Goal: Information Seeking & Learning: Learn about a topic

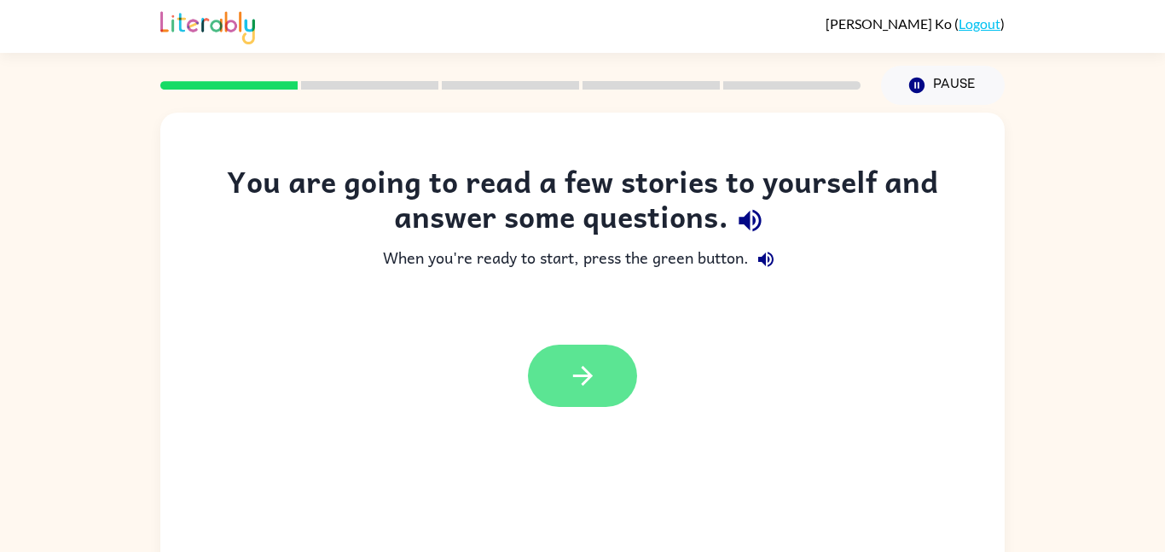
click at [564, 384] on button "button" at bounding box center [582, 376] width 109 height 62
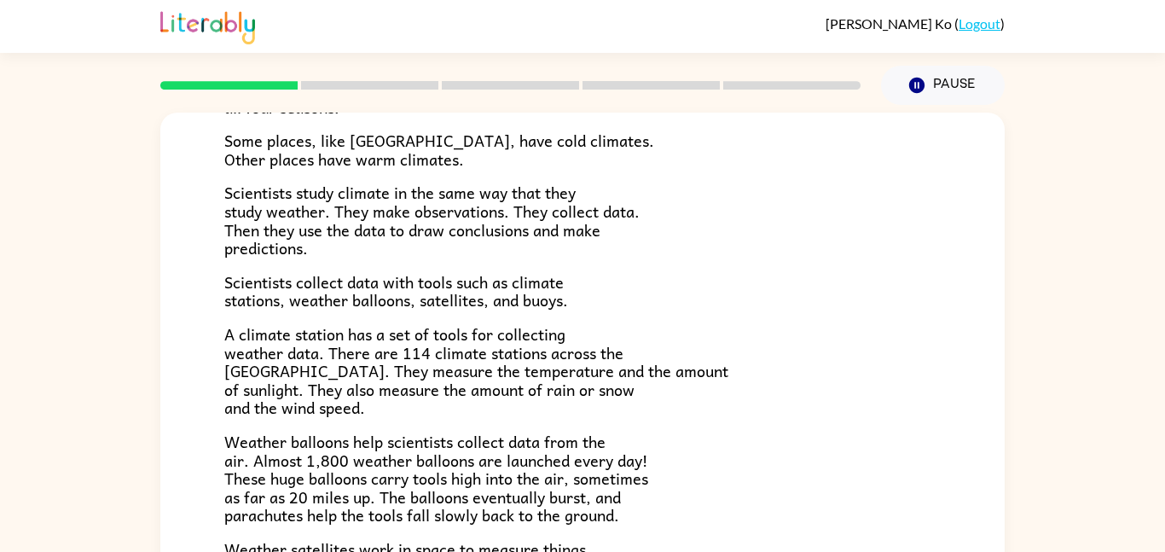
scroll to position [175, 0]
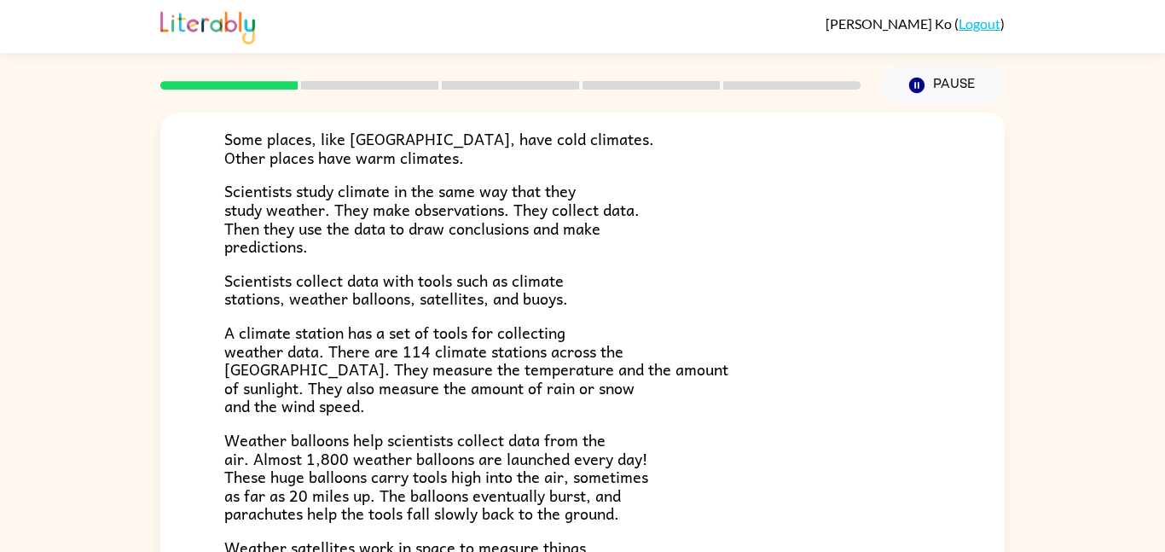
click at [371, 149] on span "Some places, like [GEOGRAPHIC_DATA], have cold climates. Other places have warm…" at bounding box center [439, 148] width 430 height 44
click at [670, 188] on div "Climate is the average of the weather conditions over all four seasons. Some pl…" at bounding box center [582, 386] width 717 height 698
click at [583, 259] on div "Climate is the average of the weather conditions over all four seasons. Some pl…" at bounding box center [582, 386] width 717 height 698
drag, startPoint x: 583, startPoint y: 259, endPoint x: 554, endPoint y: 258, distance: 29.9
click at [554, 258] on div "Climate is the average of the weather conditions over all four seasons. Some pl…" at bounding box center [582, 386] width 717 height 698
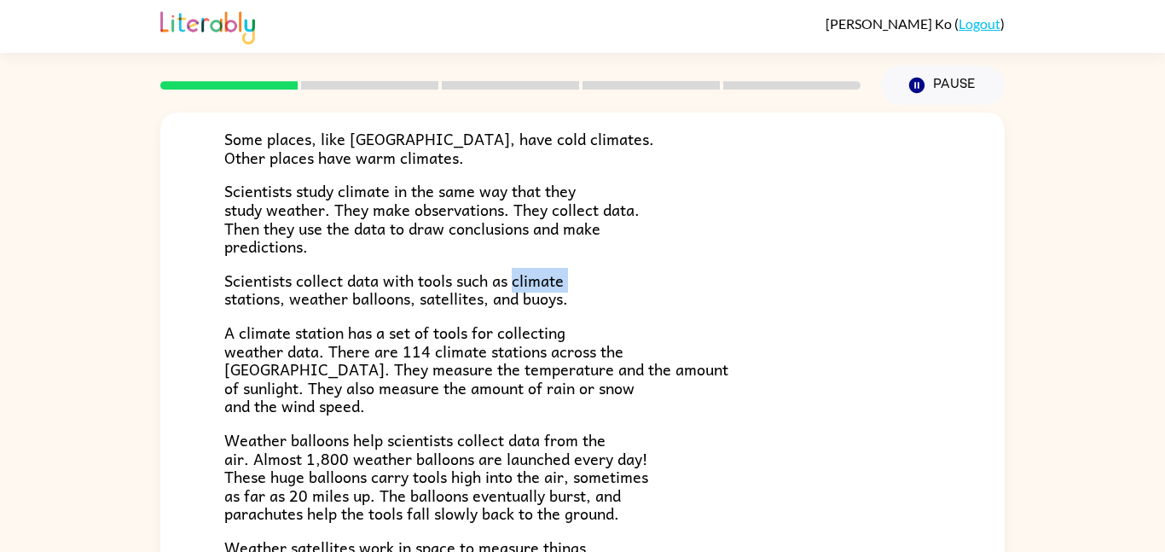
click at [554, 258] on div "Climate is the average of the weather conditions over all four seasons. Some pl…" at bounding box center [582, 386] width 717 height 698
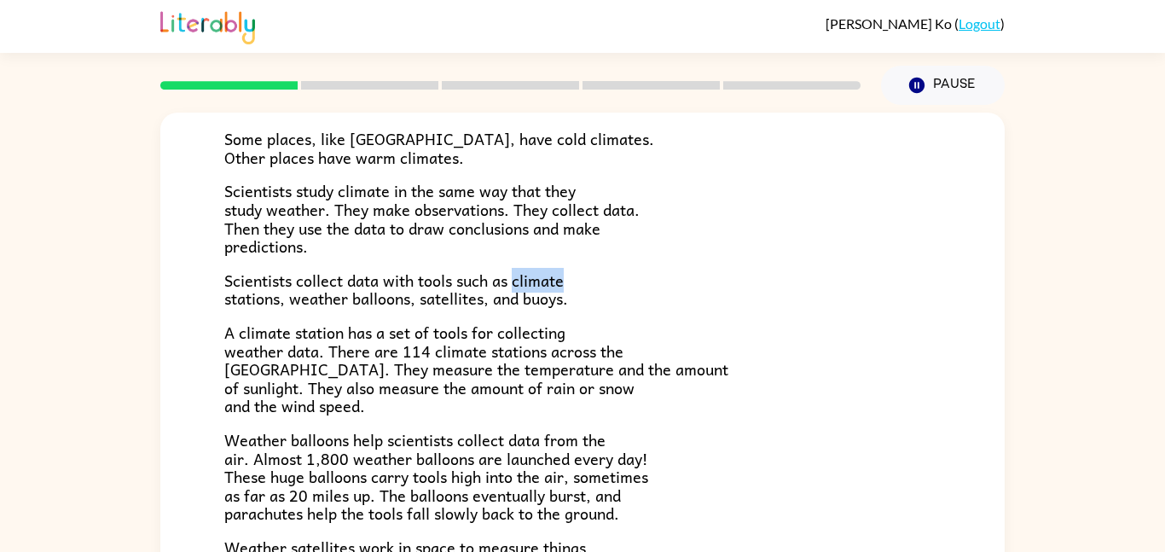
click at [554, 258] on div "Climate is the average of the weather conditions over all four seasons. Some pl…" at bounding box center [582, 386] width 717 height 698
click at [555, 255] on div "Climate is the average of the weather conditions over all four seasons. Some pl…" at bounding box center [582, 386] width 717 height 698
click at [551, 274] on span "Scientists collect data with tools such as climate stations, weather balloons, …" at bounding box center [396, 290] width 344 height 44
click at [548, 274] on span "Scientists collect data with tools such as climate stations, weather balloons, …" at bounding box center [396, 290] width 344 height 44
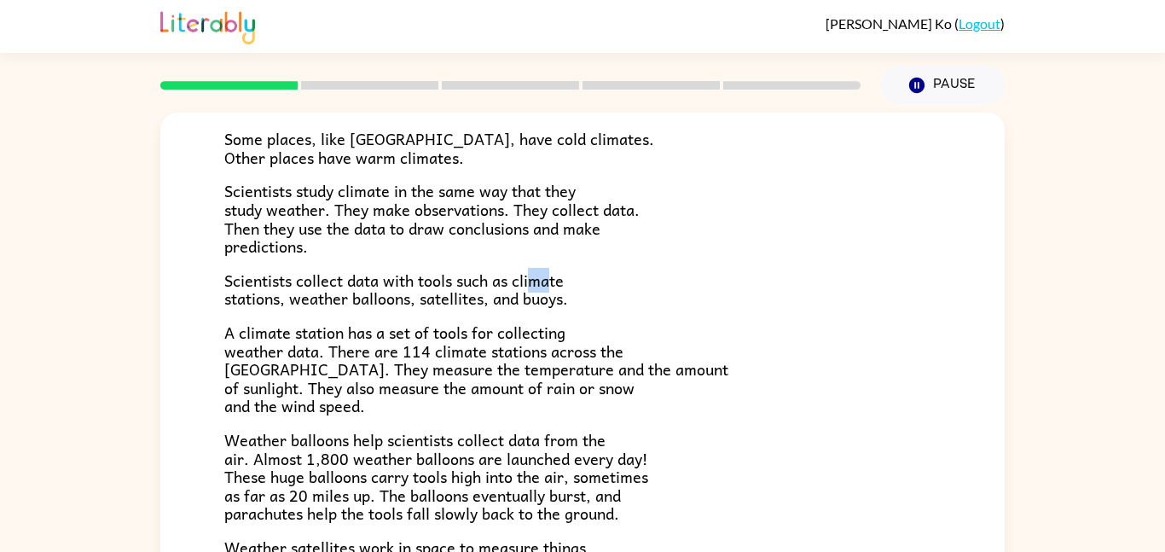
drag, startPoint x: 531, startPoint y: 264, endPoint x: 555, endPoint y: 276, distance: 26.3
click at [555, 276] on div "Climate is the average of the weather conditions over all four seasons. Some pl…" at bounding box center [582, 386] width 717 height 698
drag, startPoint x: 557, startPoint y: 276, endPoint x: 587, endPoint y: 273, distance: 30.0
click at [587, 273] on p "Scientists collect data with tools such as climate stations, weather balloons, …" at bounding box center [582, 289] width 717 height 37
drag, startPoint x: 518, startPoint y: 284, endPoint x: 586, endPoint y: 281, distance: 68.3
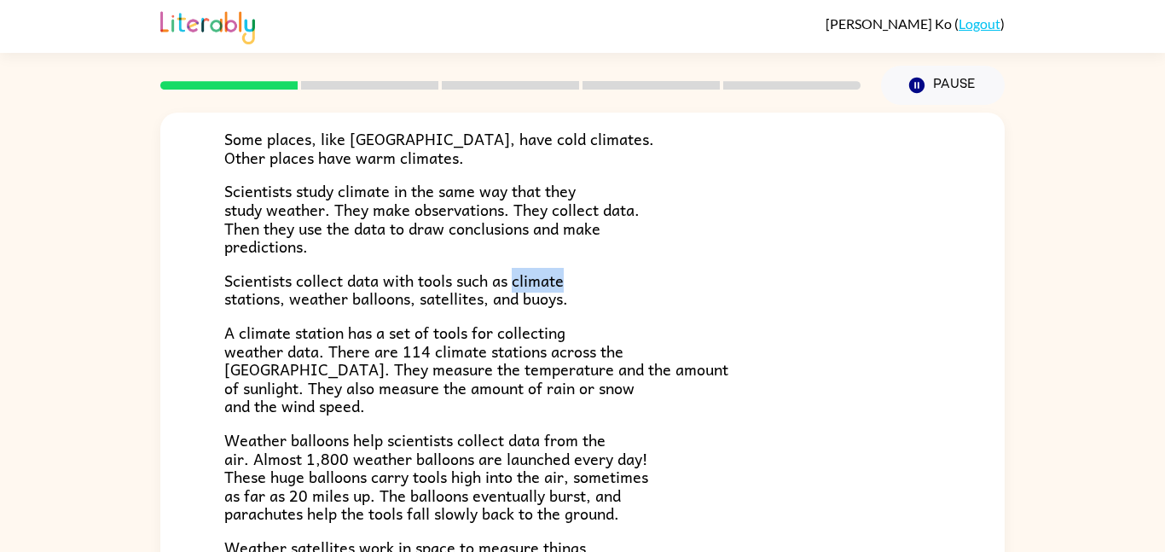
click at [586, 281] on p "Scientists collect data with tools such as climate stations, weather balloons, …" at bounding box center [582, 289] width 717 height 37
drag, startPoint x: 351, startPoint y: 140, endPoint x: 428, endPoint y: 147, distance: 77.9
click at [428, 147] on span "Some places, like [GEOGRAPHIC_DATA], have cold climates. Other places have warm…" at bounding box center [439, 148] width 430 height 44
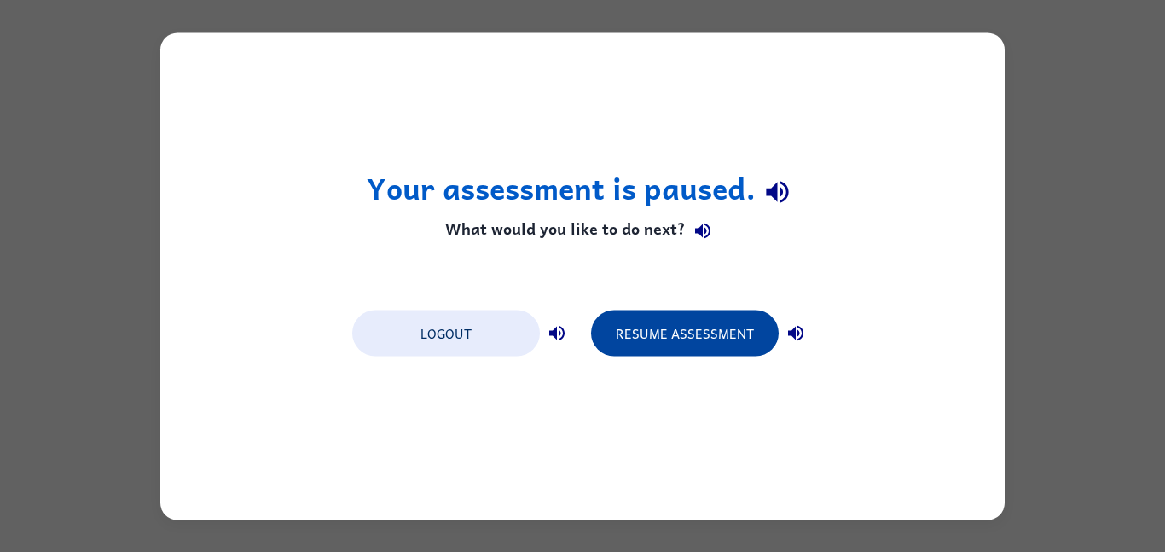
click at [666, 341] on button "Resume Assessment" at bounding box center [685, 333] width 188 height 46
click at [726, 323] on button "Resume Assessment" at bounding box center [685, 333] width 188 height 46
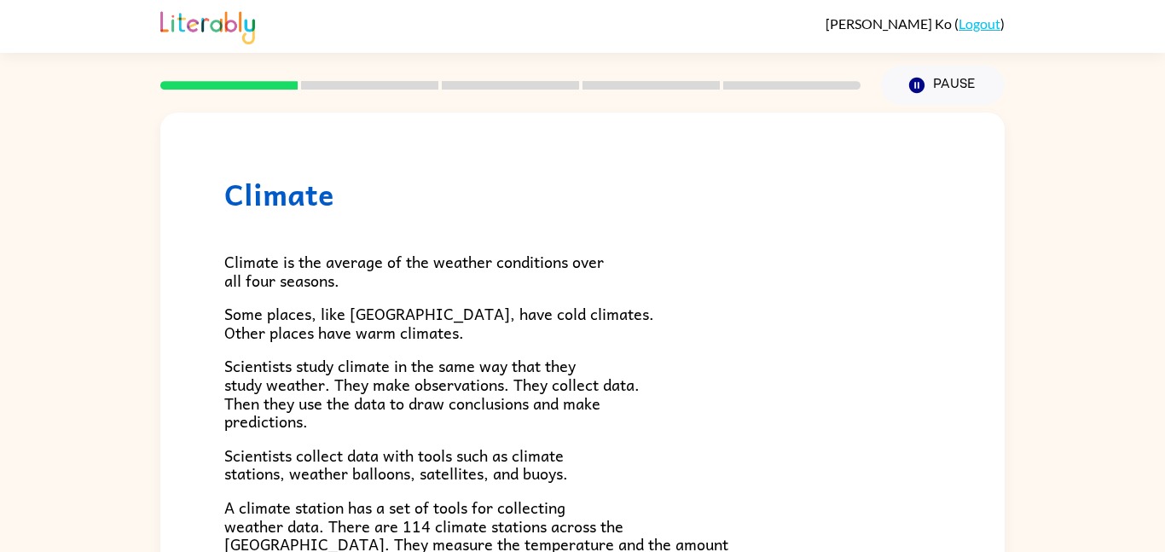
click at [726, 301] on div "Climate is the average of the weather conditions over all four seasons. Some pl…" at bounding box center [582, 561] width 717 height 698
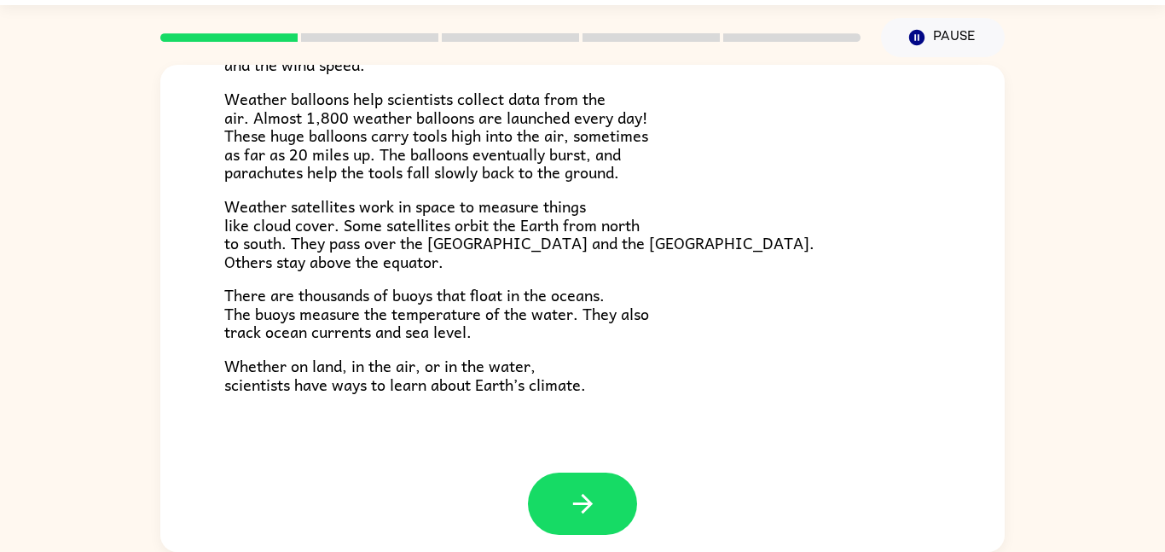
scroll to position [467, 0]
click at [520, 218] on span "Weather satellites work in space to measure things like cloud cover. Some satel…" at bounding box center [519, 234] width 590 height 80
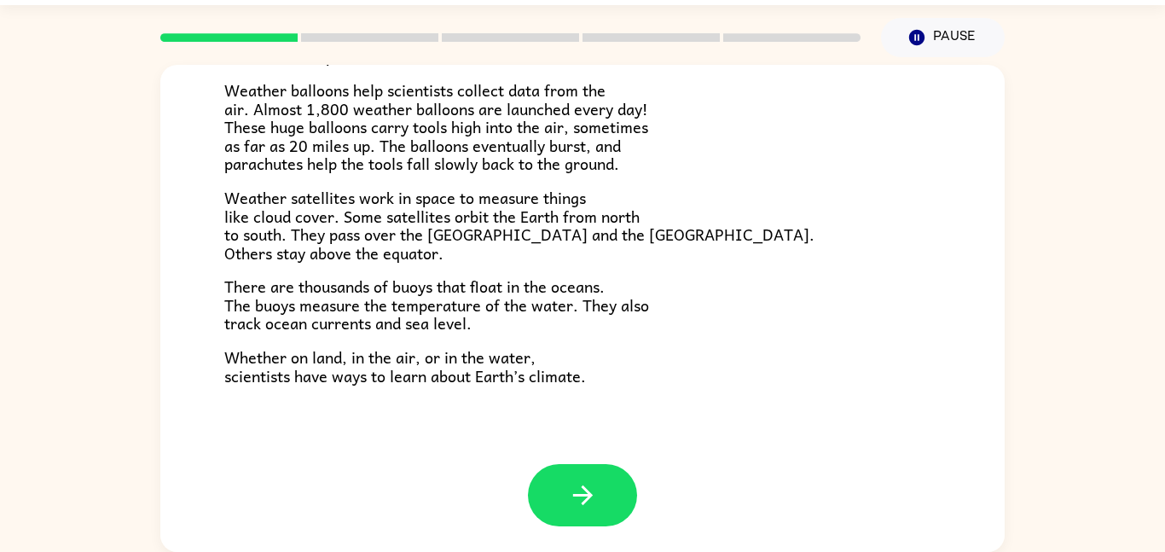
drag, startPoint x: 578, startPoint y: 475, endPoint x: 561, endPoint y: 418, distance: 59.6
click at [561, 418] on div "Climate Climate is the average of the weather conditions over all four seasons.…" at bounding box center [582, 308] width 844 height 487
drag, startPoint x: 606, startPoint y: 494, endPoint x: 653, endPoint y: 491, distance: 46.1
click at [653, 491] on div at bounding box center [582, 508] width 844 height 88
drag, startPoint x: 613, startPoint y: 485, endPoint x: 569, endPoint y: 480, distance: 44.6
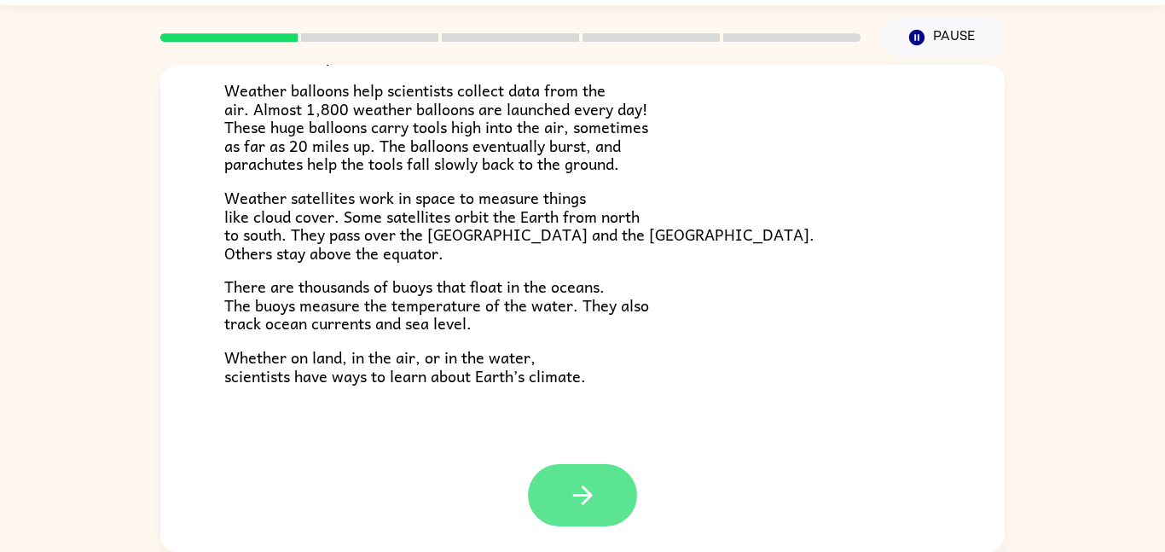
click at [479, 469] on div at bounding box center [582, 508] width 844 height 88
click at [546, 488] on button "button" at bounding box center [582, 495] width 109 height 62
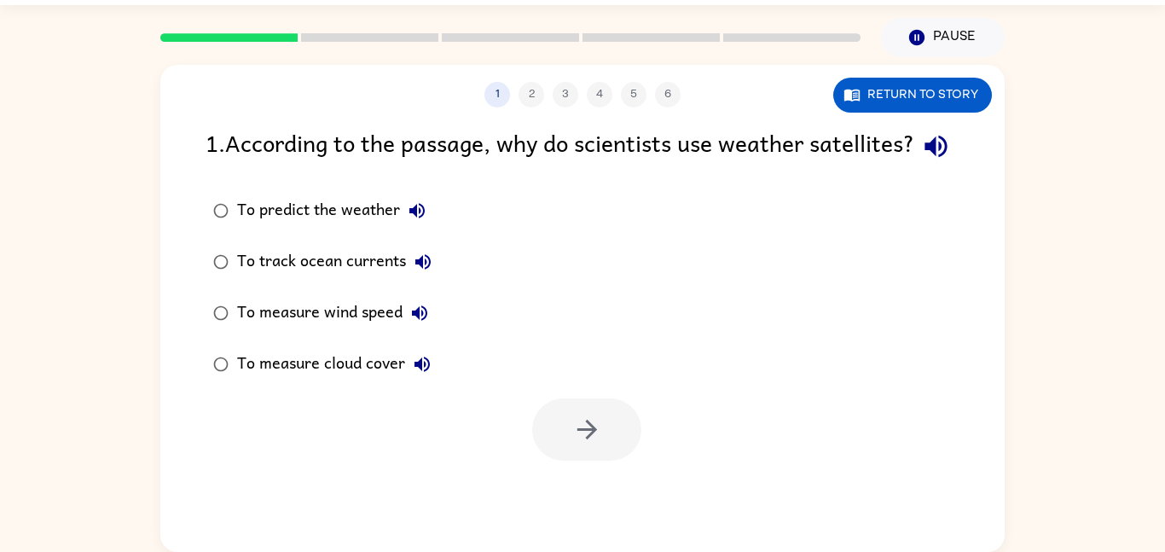
scroll to position [0, 0]
click at [925, 158] on icon "button" at bounding box center [936, 147] width 22 height 22
click at [921, 161] on icon "button" at bounding box center [936, 146] width 30 height 30
click at [837, 168] on div "1 . According to the passage, why do scientists use weather satellites?" at bounding box center [583, 147] width 754 height 44
click at [568, 461] on button "button" at bounding box center [586, 429] width 109 height 62
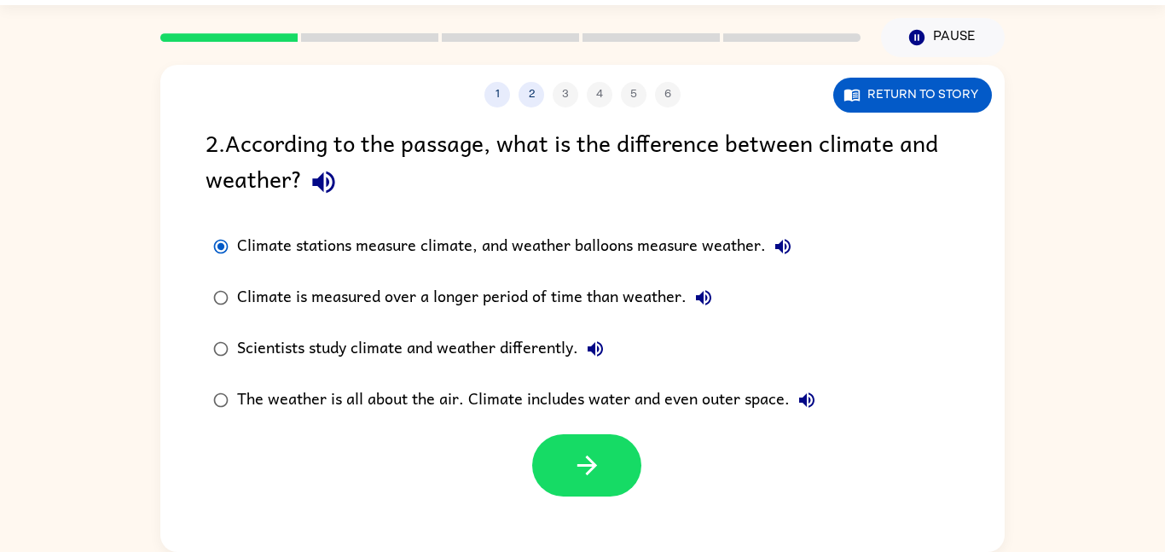
click at [610, 432] on div at bounding box center [582, 461] width 844 height 71
click at [612, 436] on button "button" at bounding box center [586, 465] width 109 height 62
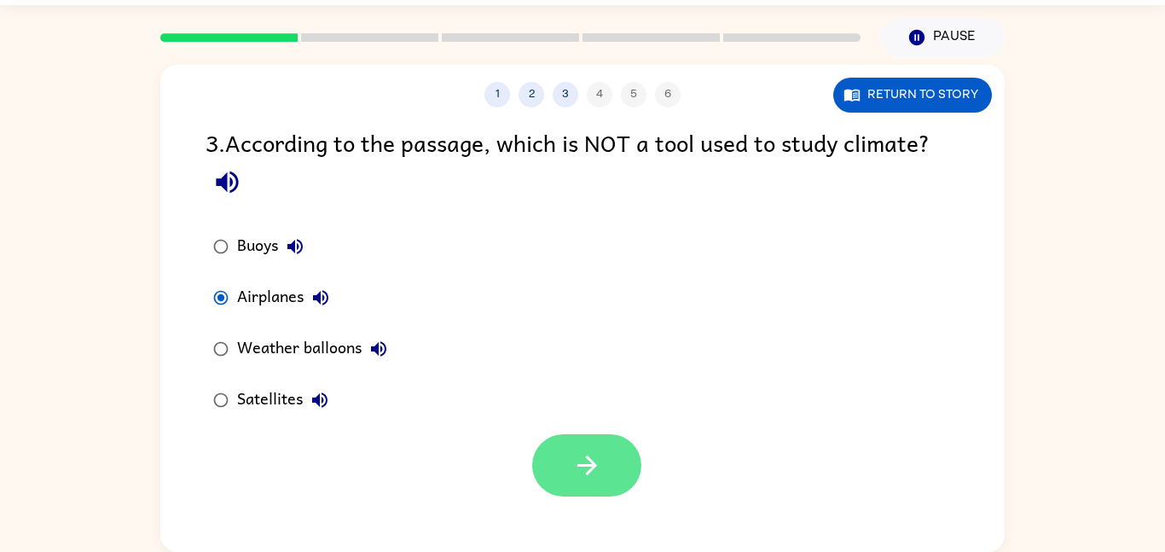
click at [581, 454] on icon "button" at bounding box center [587, 465] width 30 height 30
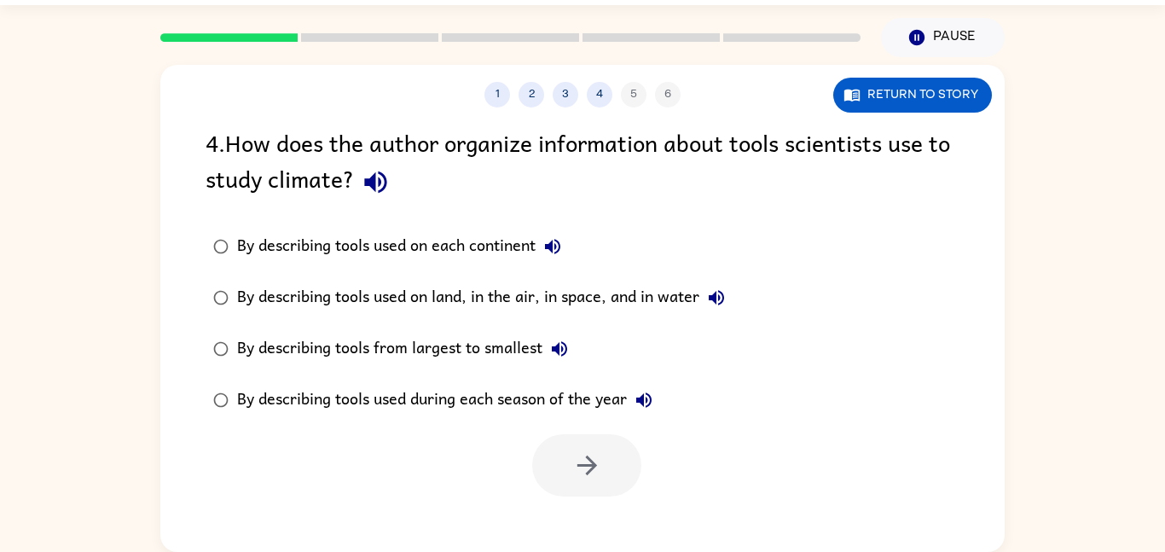
click at [374, 196] on icon "button" at bounding box center [376, 182] width 30 height 30
click at [380, 255] on div "By describing tools used on each continent" at bounding box center [403, 246] width 333 height 34
click at [246, 296] on div "By describing tools used on land, in the air, in space, and in water" at bounding box center [485, 298] width 496 height 34
click at [564, 453] on button "button" at bounding box center [586, 465] width 109 height 62
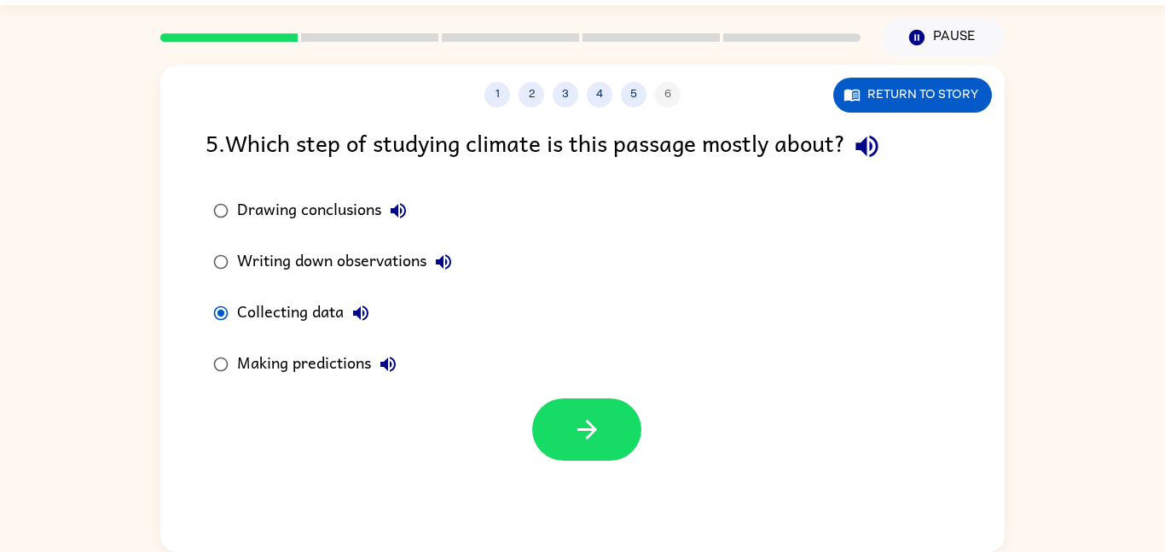
drag, startPoint x: 558, startPoint y: 431, endPoint x: 392, endPoint y: 422, distance: 165.7
click at [392, 422] on div at bounding box center [582, 425] width 844 height 71
click at [611, 407] on button "button" at bounding box center [586, 429] width 109 height 62
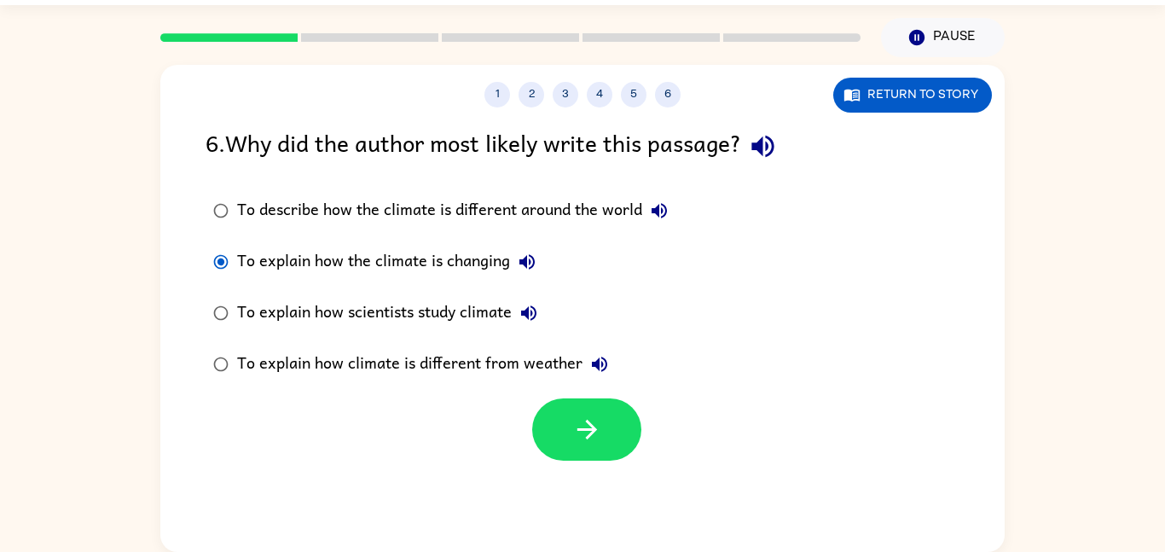
click at [242, 200] on div "To describe how the climate is different around the world" at bounding box center [456, 211] width 439 height 34
click at [582, 445] on button "button" at bounding box center [586, 429] width 109 height 62
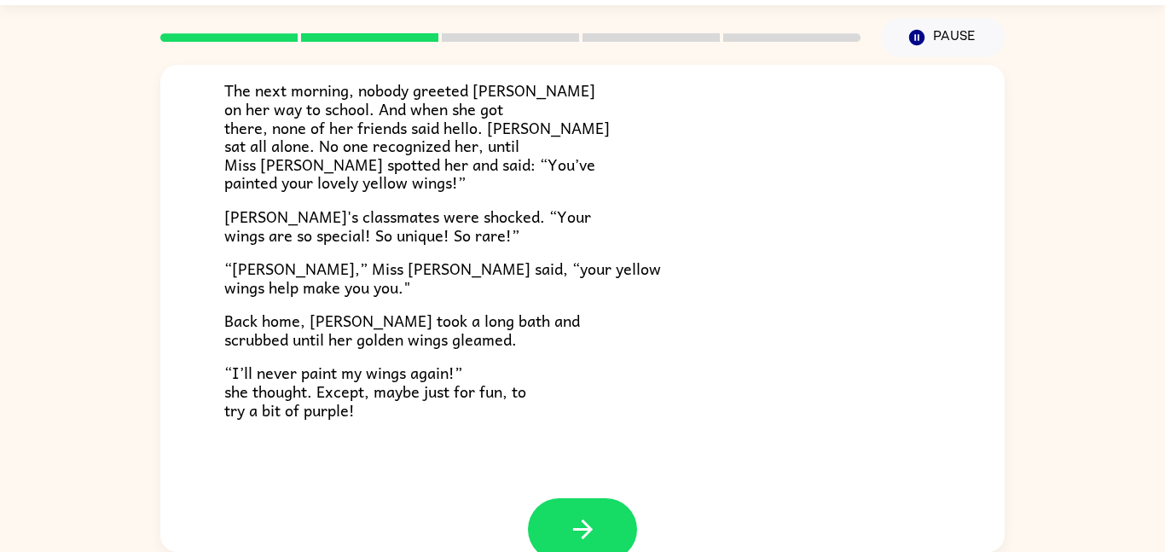
scroll to position [477, 0]
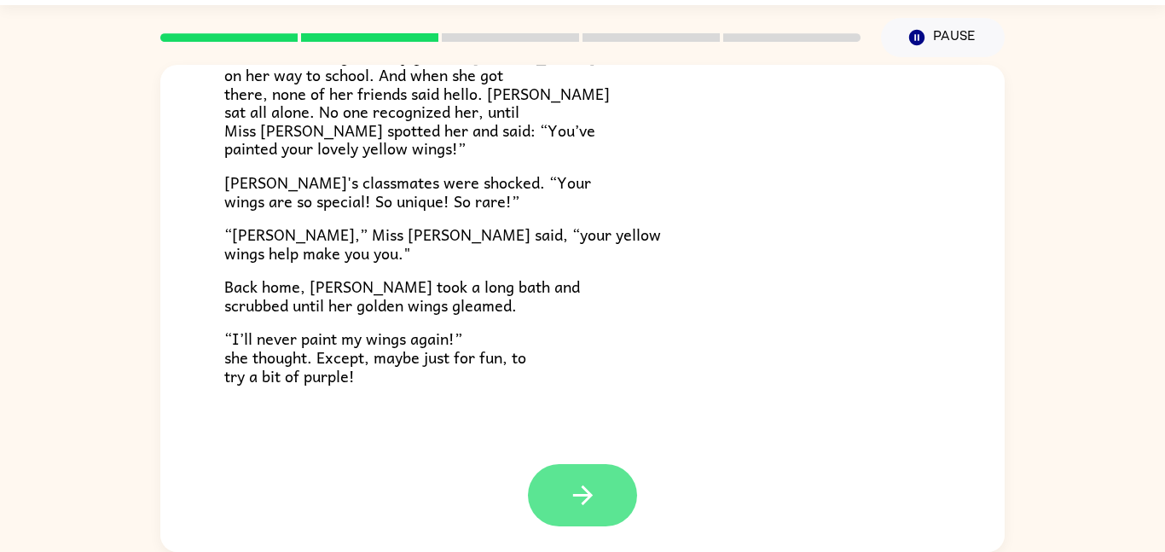
click at [552, 491] on button "button" at bounding box center [582, 495] width 109 height 62
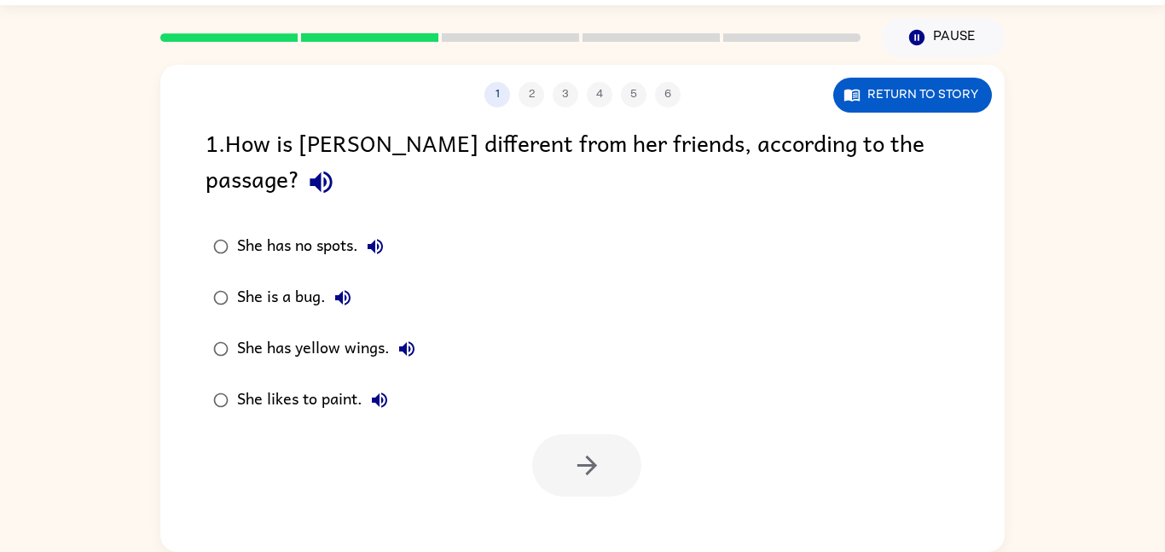
scroll to position [0, 0]
click at [369, 229] on button "She has no spots." at bounding box center [375, 246] width 34 height 34
click at [344, 287] on icon "button" at bounding box center [343, 297] width 20 height 20
click at [577, 455] on icon "button" at bounding box center [587, 465] width 20 height 20
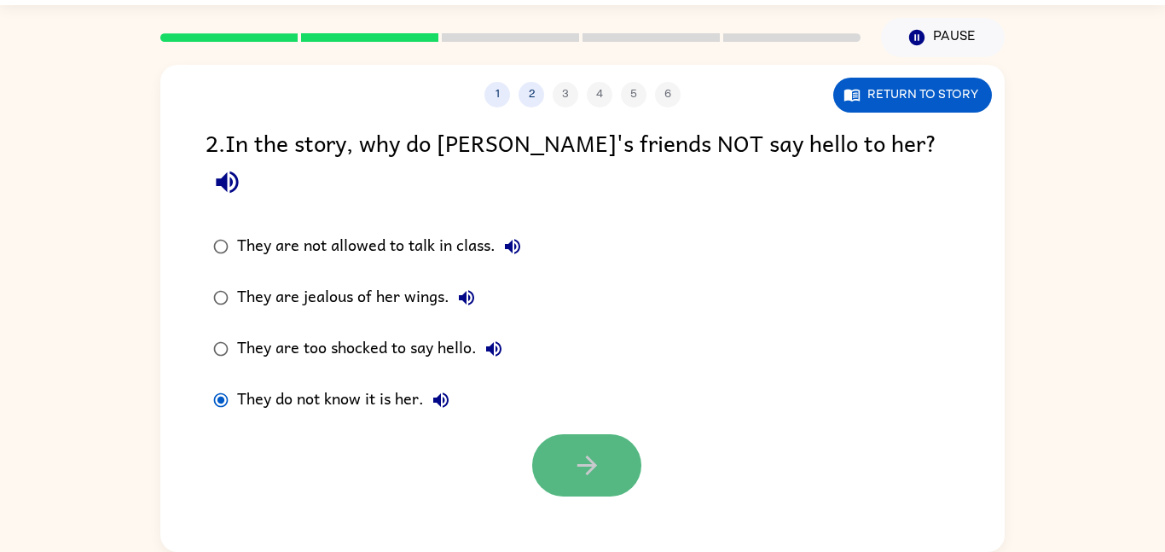
click at [590, 434] on button "button" at bounding box center [586, 465] width 109 height 62
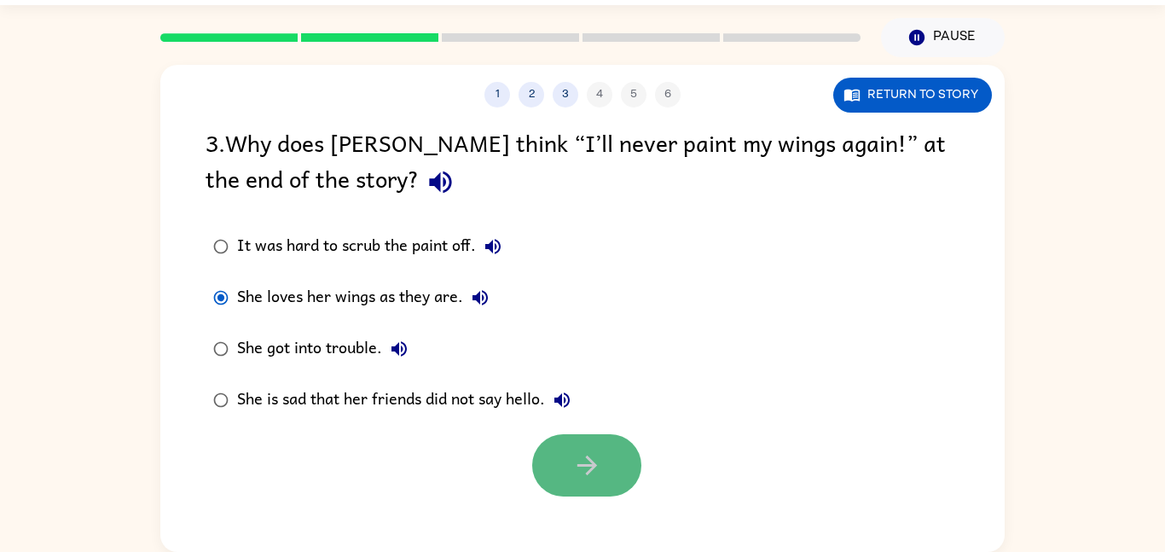
click at [553, 478] on button "button" at bounding box center [586, 465] width 109 height 62
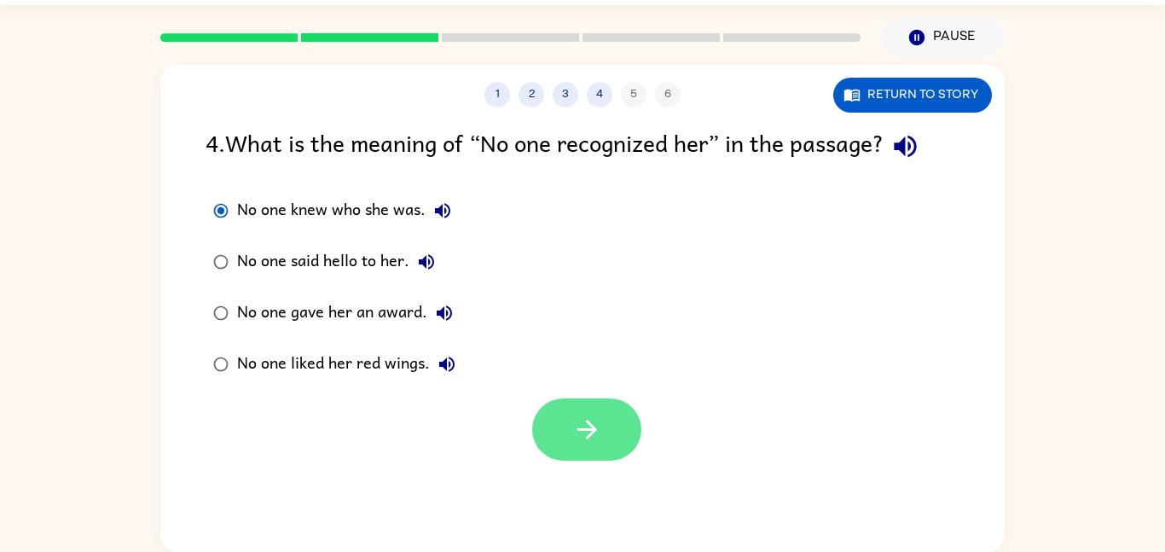
click at [568, 428] on button "button" at bounding box center [586, 429] width 109 height 62
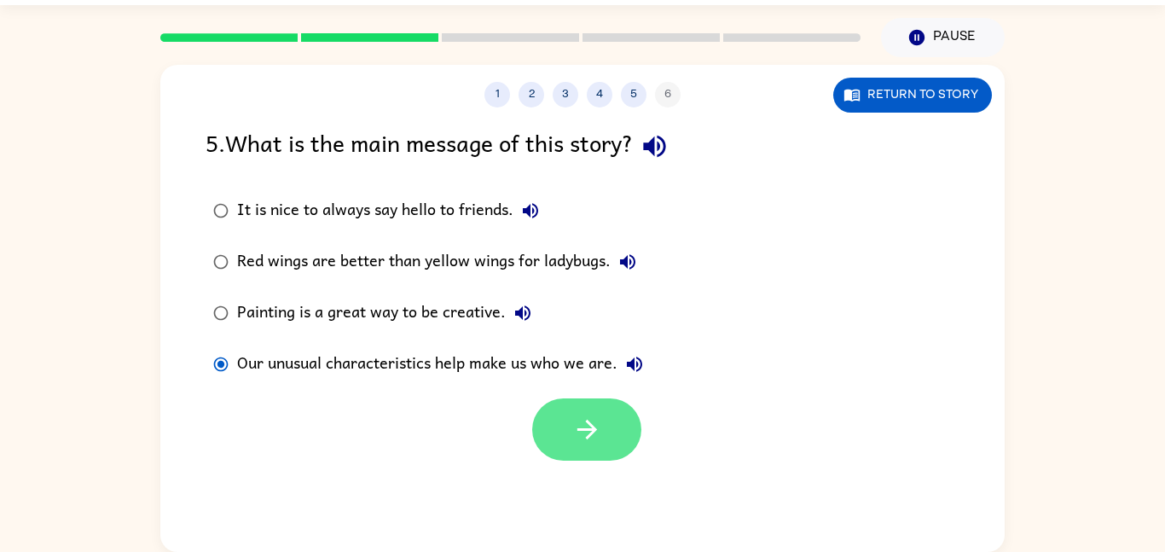
click at [552, 443] on button "button" at bounding box center [586, 429] width 109 height 62
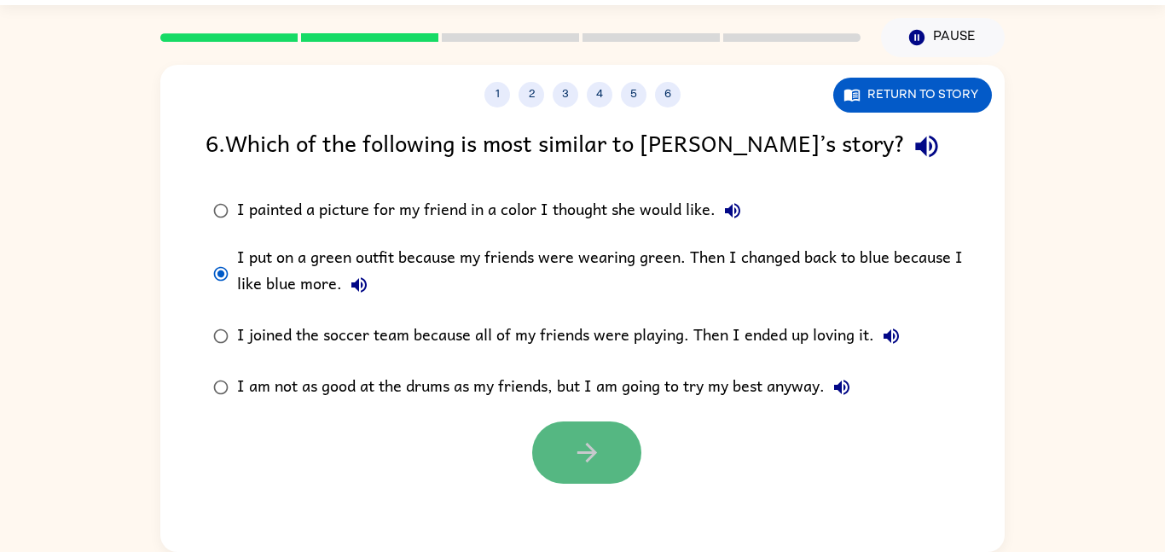
click at [596, 446] on icon "button" at bounding box center [587, 453] width 30 height 30
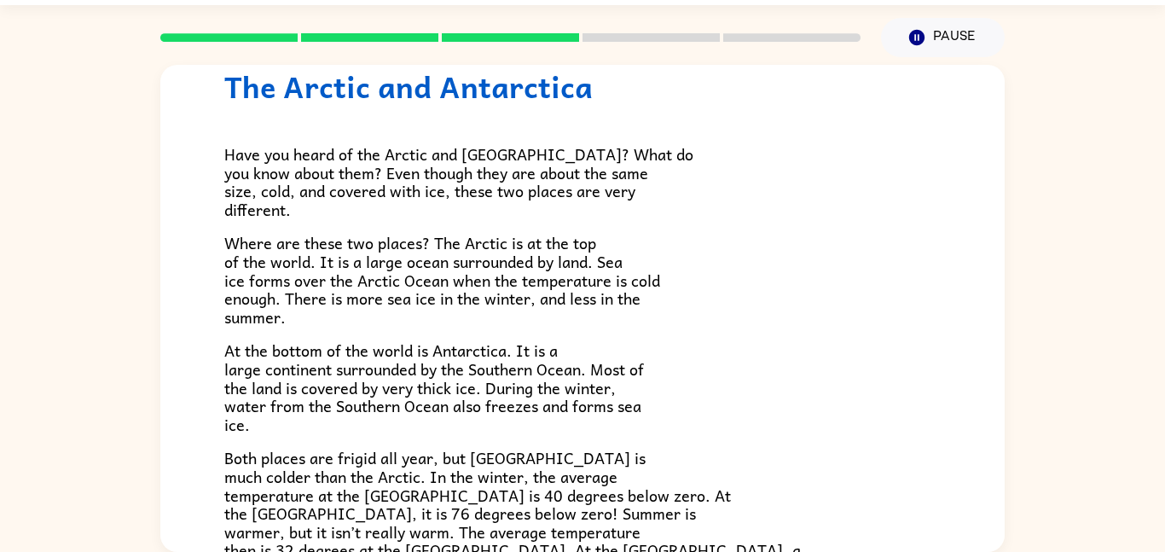
scroll to position [62, 0]
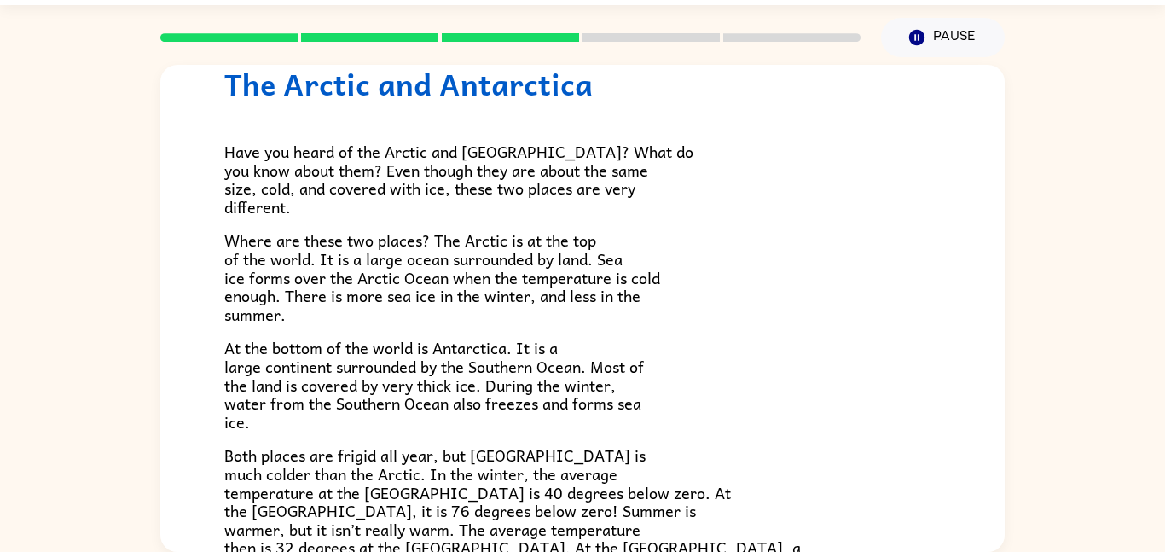
click at [399, 192] on span "Have you heard of the Arctic and [GEOGRAPHIC_DATA]? What do you know about them…" at bounding box center [458, 179] width 469 height 80
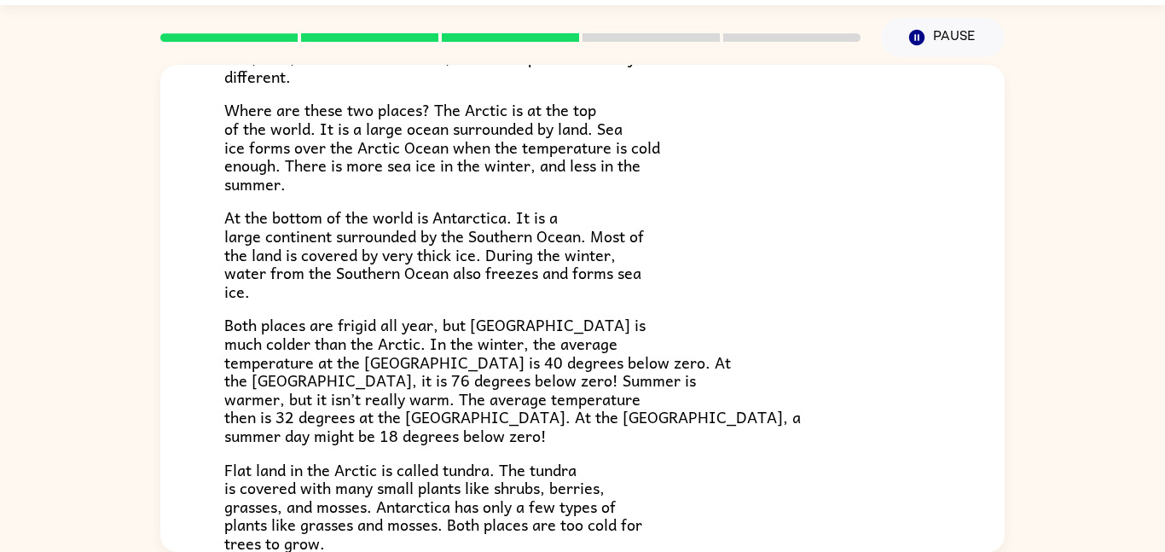
scroll to position [194, 0]
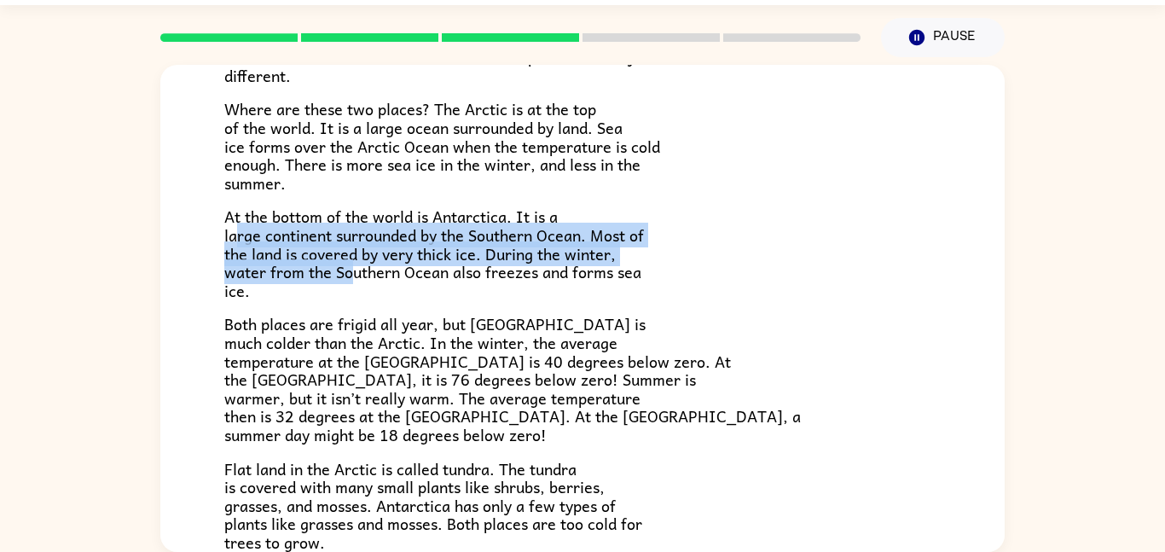
drag, startPoint x: 240, startPoint y: 230, endPoint x: 357, endPoint y: 275, distance: 125.0
click at [357, 275] on span "At the bottom of the world is Antarctica. It is a large continent surrounded by…" at bounding box center [434, 253] width 420 height 98
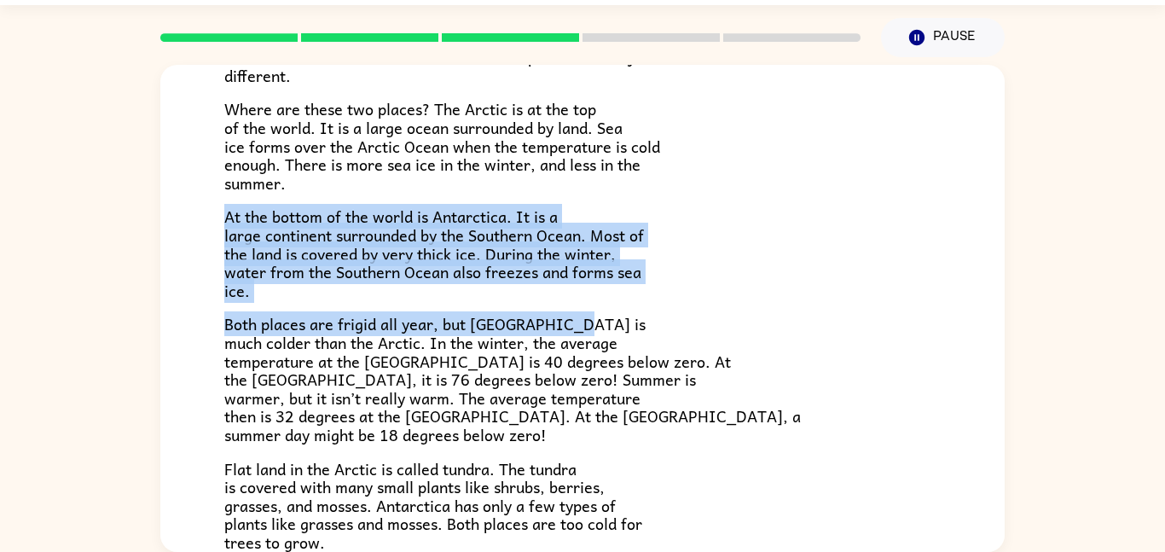
drag, startPoint x: 223, startPoint y: 221, endPoint x: 677, endPoint y: 312, distance: 462.9
click at [677, 312] on div "Have you heard of the Arctic and [GEOGRAPHIC_DATA]? What do you know about them…" at bounding box center [582, 260] width 717 height 581
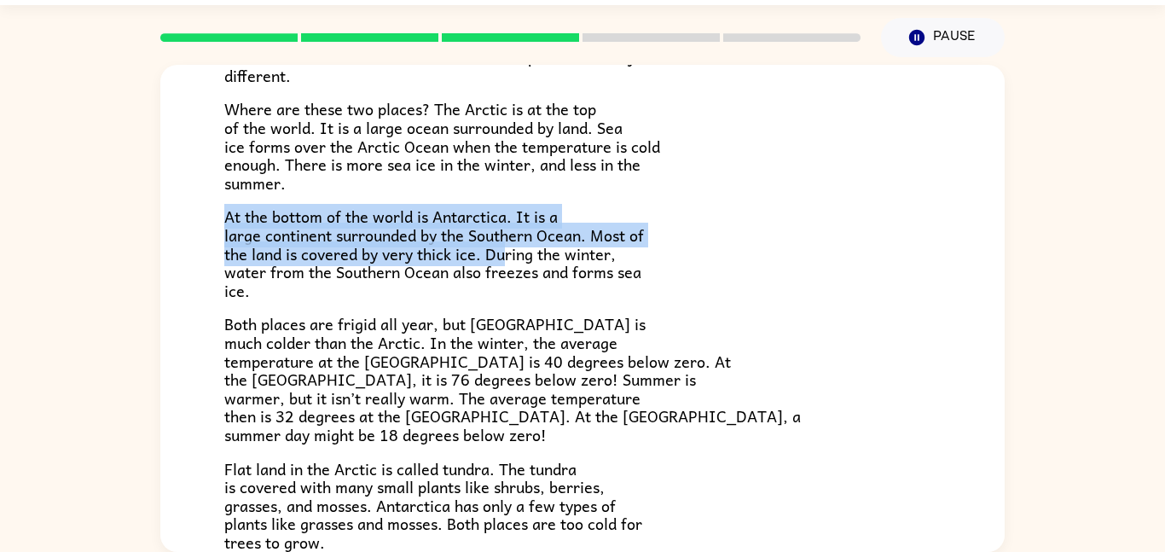
drag, startPoint x: 556, startPoint y: 178, endPoint x: 503, endPoint y: 255, distance: 93.2
click at [503, 255] on div "Have you heard of the Arctic and [GEOGRAPHIC_DATA]? What do you know about them…" at bounding box center [582, 260] width 717 height 581
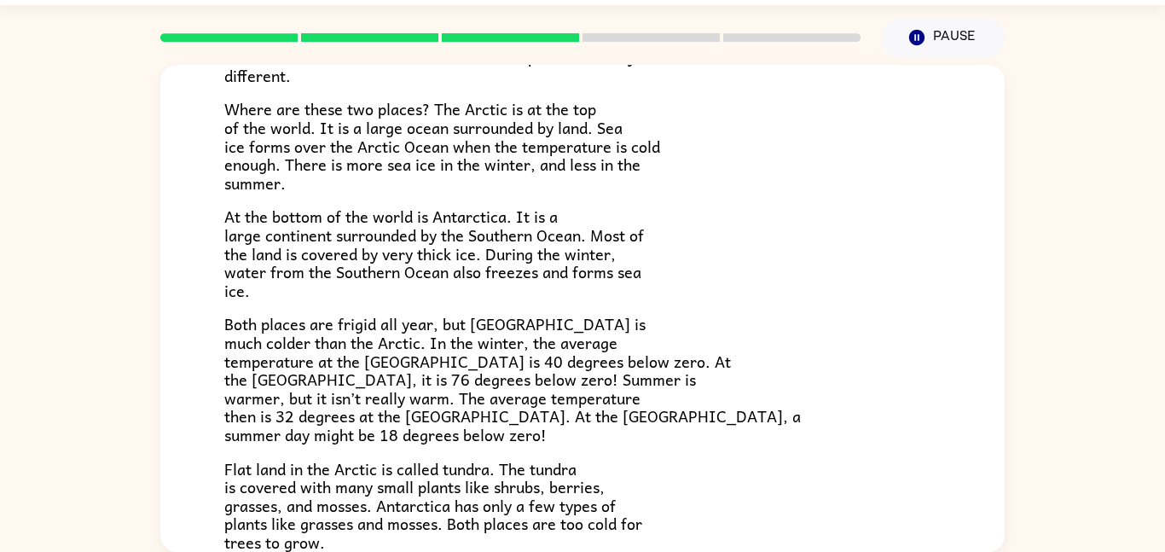
click at [777, 474] on p "Flat land in the Arctic is called tundra. The tundra is covered with many small…" at bounding box center [582, 506] width 717 height 92
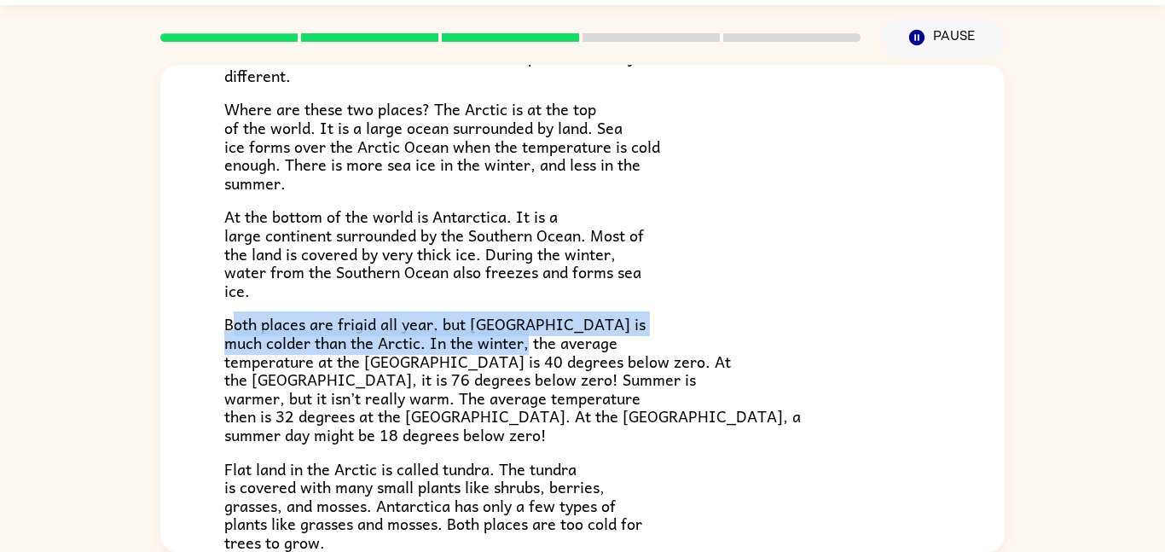
drag, startPoint x: 234, startPoint y: 328, endPoint x: 581, endPoint y: 338, distance: 347.3
click at [581, 338] on span "Both places are frigid all year, but [GEOGRAPHIC_DATA] is much colder than the …" at bounding box center [512, 379] width 577 height 136
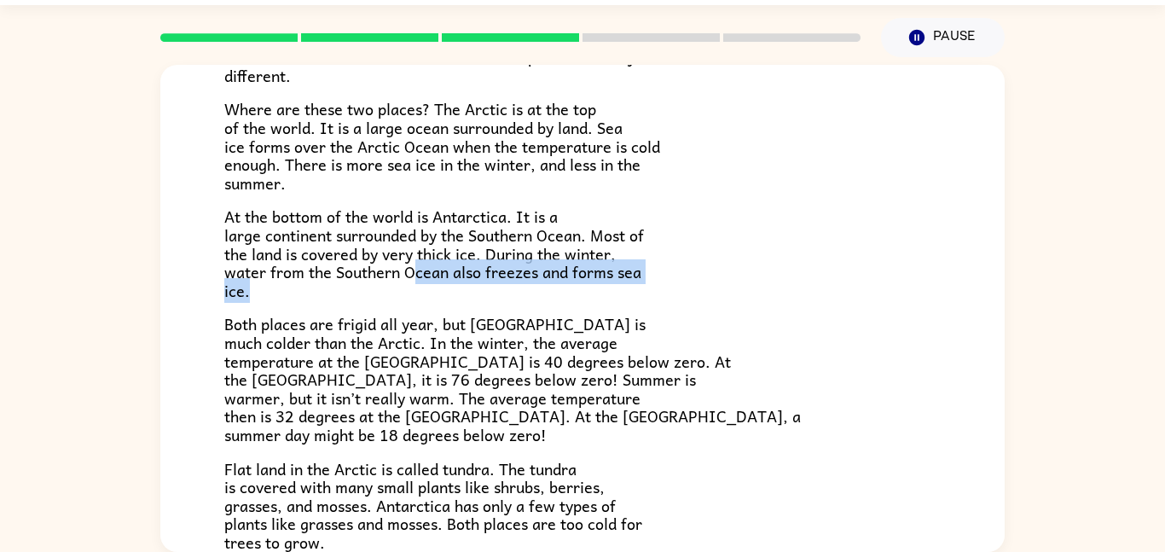
drag, startPoint x: 431, startPoint y: 299, endPoint x: 414, endPoint y: 267, distance: 35.9
click at [414, 267] on p "At the bottom of the world is Antarctica. It is a large continent surrounded by…" at bounding box center [582, 253] width 717 height 92
click at [415, 293] on p "At the bottom of the world is Antarctica. It is a large continent surrounded by…" at bounding box center [582, 253] width 717 height 92
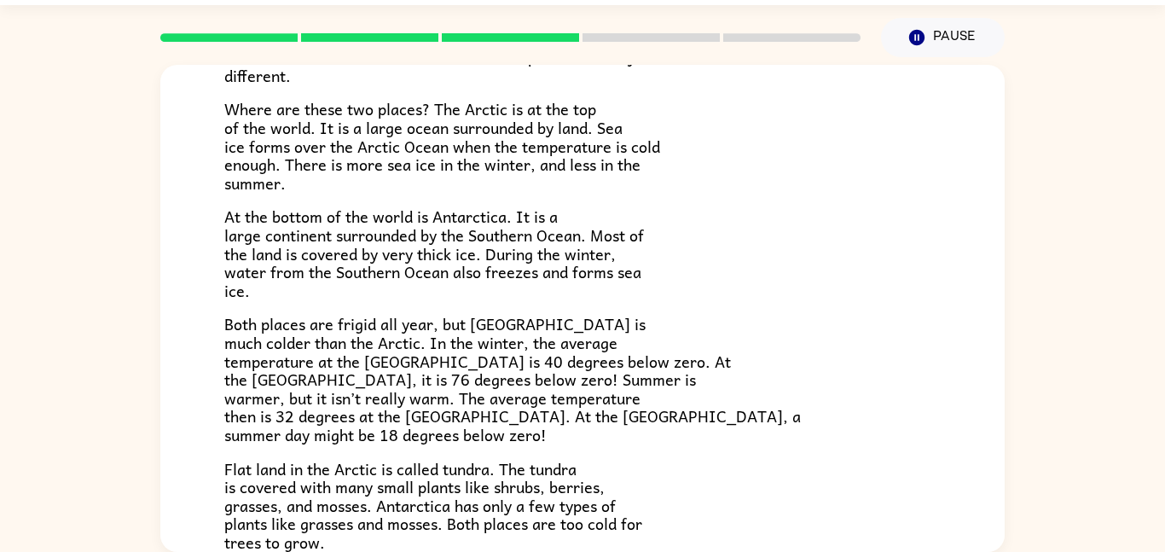
click at [415, 293] on p "At the bottom of the world is Antarctica. It is a large continent surrounded by…" at bounding box center [582, 253] width 717 height 92
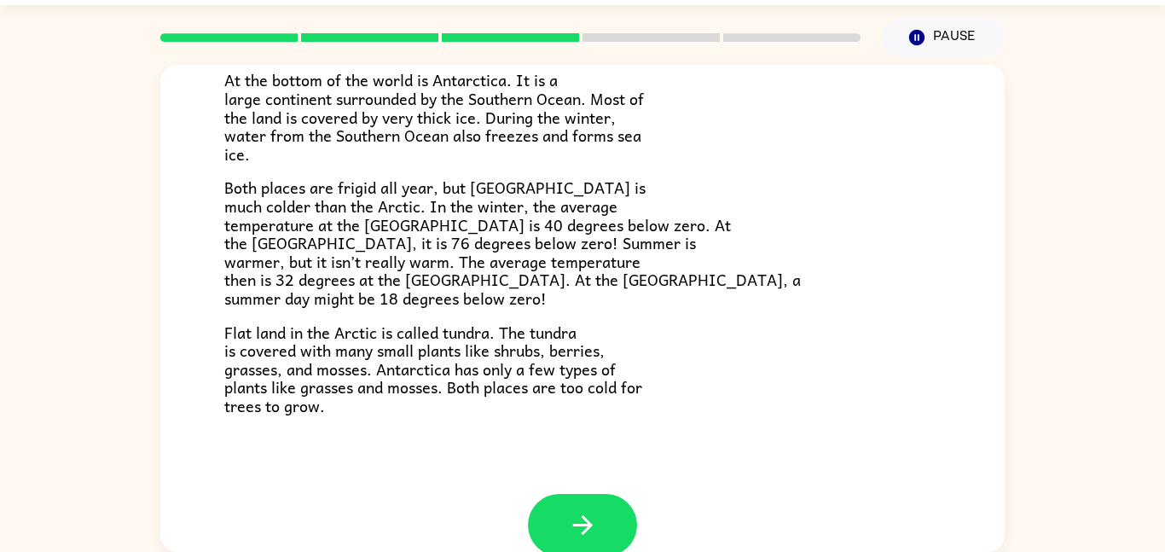
scroll to position [360, 0]
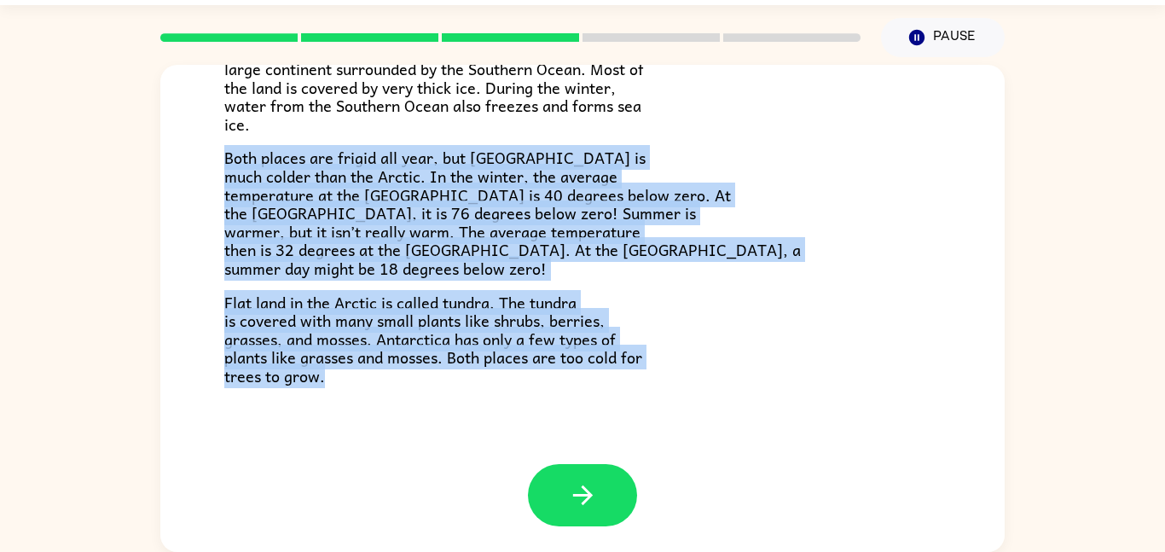
drag, startPoint x: 222, startPoint y: 163, endPoint x: 631, endPoint y: 389, distance: 467.7
click at [631, 389] on div "The Arctic and [GEOGRAPHIC_DATA] Have you heard of the Arctic and [GEOGRAPHIC_D…" at bounding box center [582, 84] width 844 height 759
click at [564, 494] on button "button" at bounding box center [582, 495] width 109 height 62
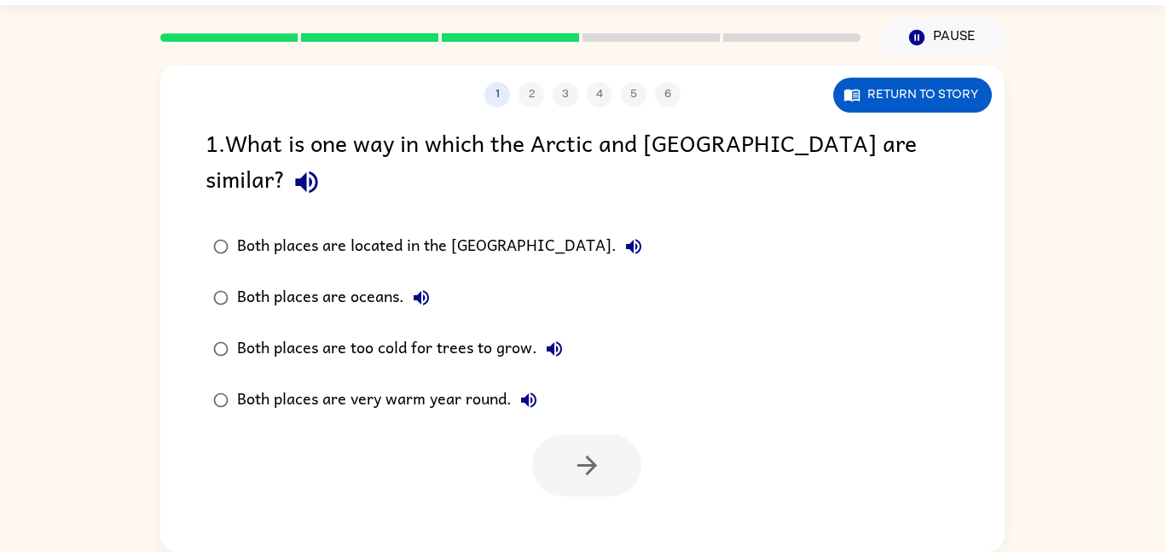
scroll to position [0, 0]
click at [604, 474] on div "1 2 3 4 5 6 Return to story 1 . What is one way in which the Arctic and [GEOGRA…" at bounding box center [582, 308] width 844 height 487
click at [563, 453] on button "button" at bounding box center [586, 465] width 109 height 62
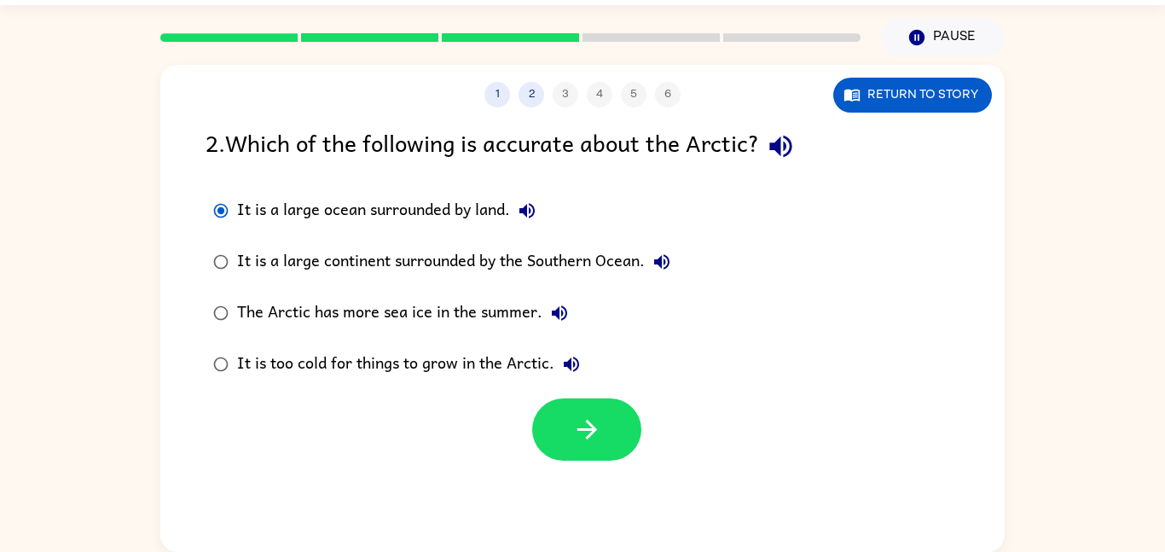
click at [796, 141] on icon "button" at bounding box center [781, 146] width 30 height 30
click at [785, 145] on icon "button" at bounding box center [780, 147] width 22 height 22
click at [786, 138] on icon "button" at bounding box center [780, 147] width 22 height 22
click at [551, 425] on button "button" at bounding box center [586, 429] width 109 height 62
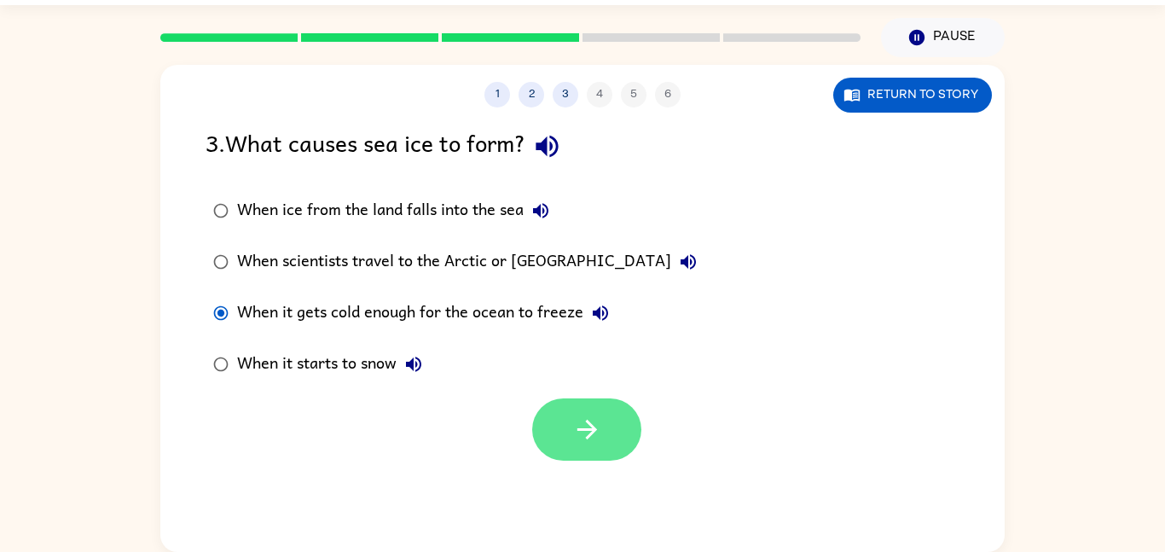
click at [600, 421] on icon "button" at bounding box center [587, 430] width 30 height 30
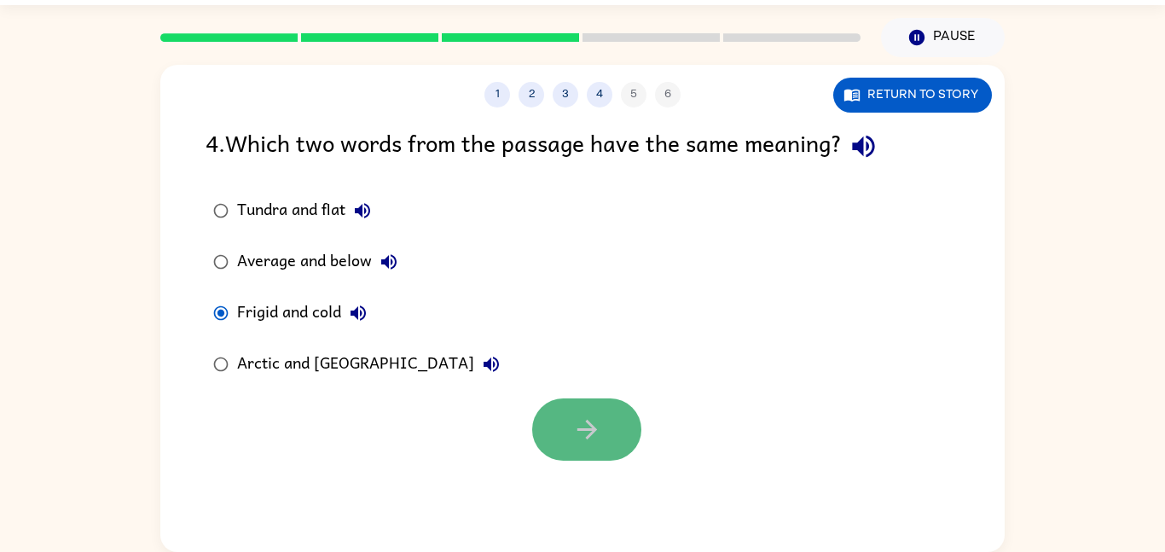
click at [613, 432] on button "button" at bounding box center [586, 429] width 109 height 62
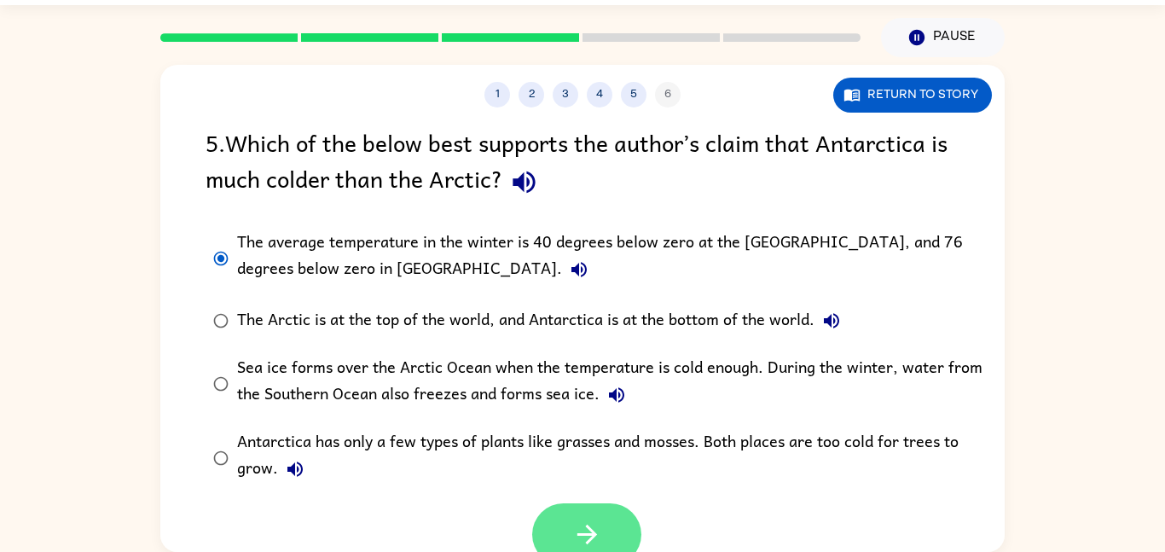
click at [590, 521] on icon "button" at bounding box center [587, 534] width 30 height 30
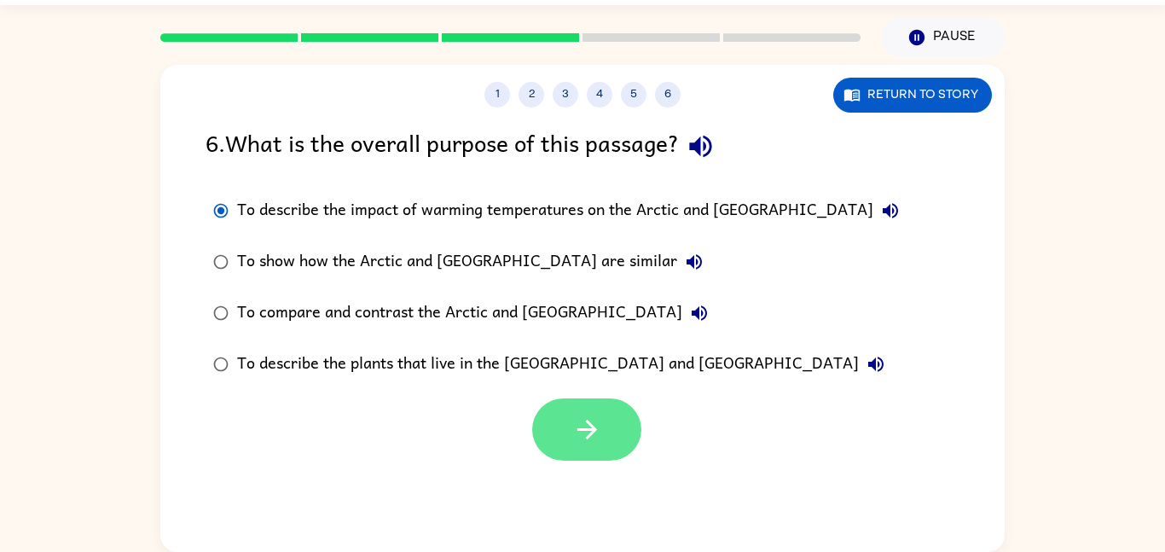
click at [549, 401] on button "button" at bounding box center [586, 429] width 109 height 62
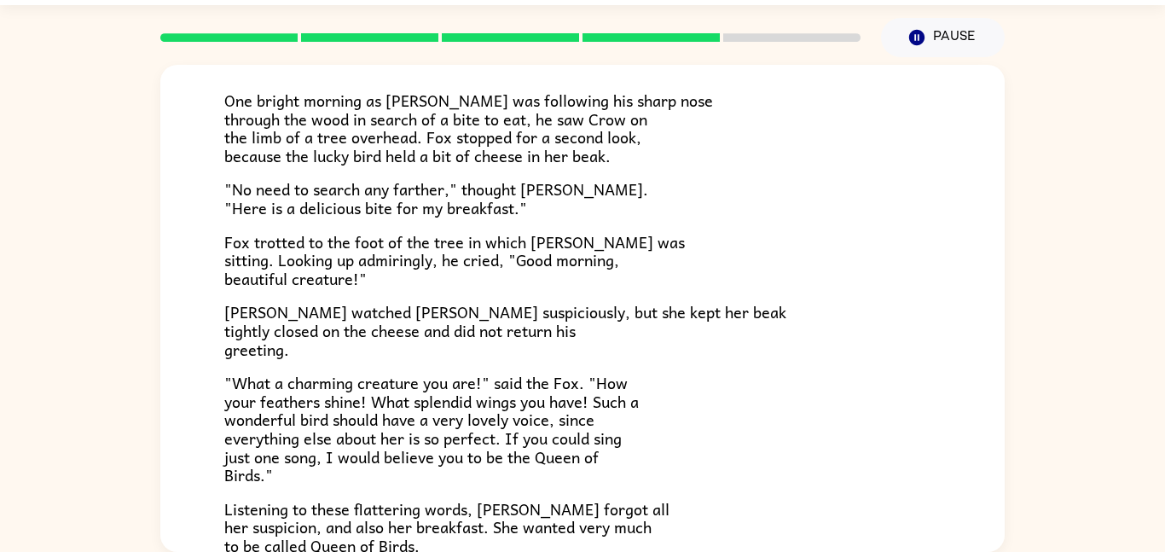
scroll to position [116, 0]
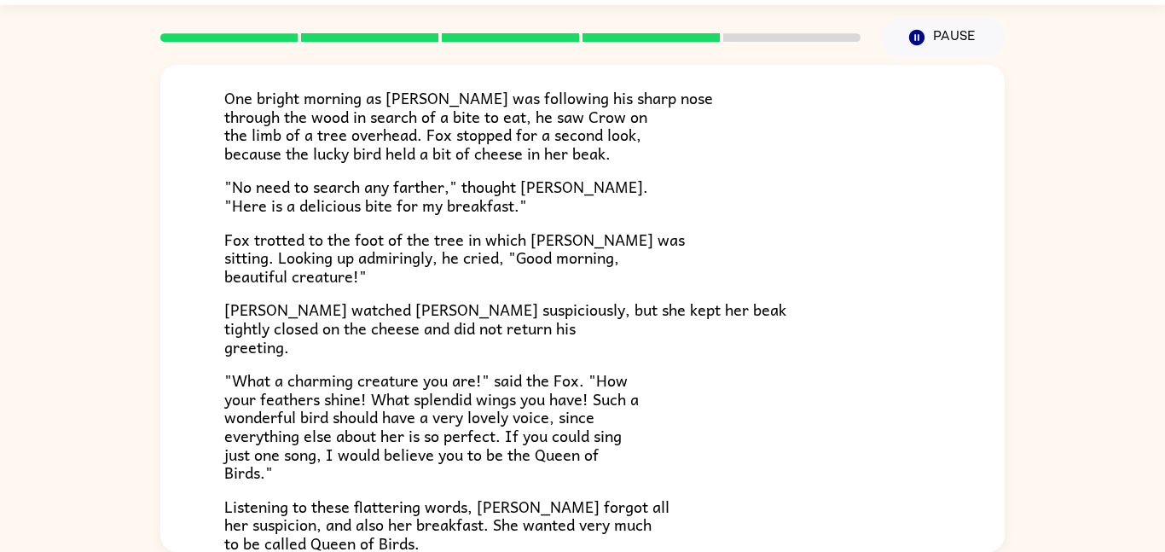
click at [353, 70] on div "One bright morning as [PERSON_NAME] was following his sharp nose through the wo…" at bounding box center [582, 326] width 717 height 557
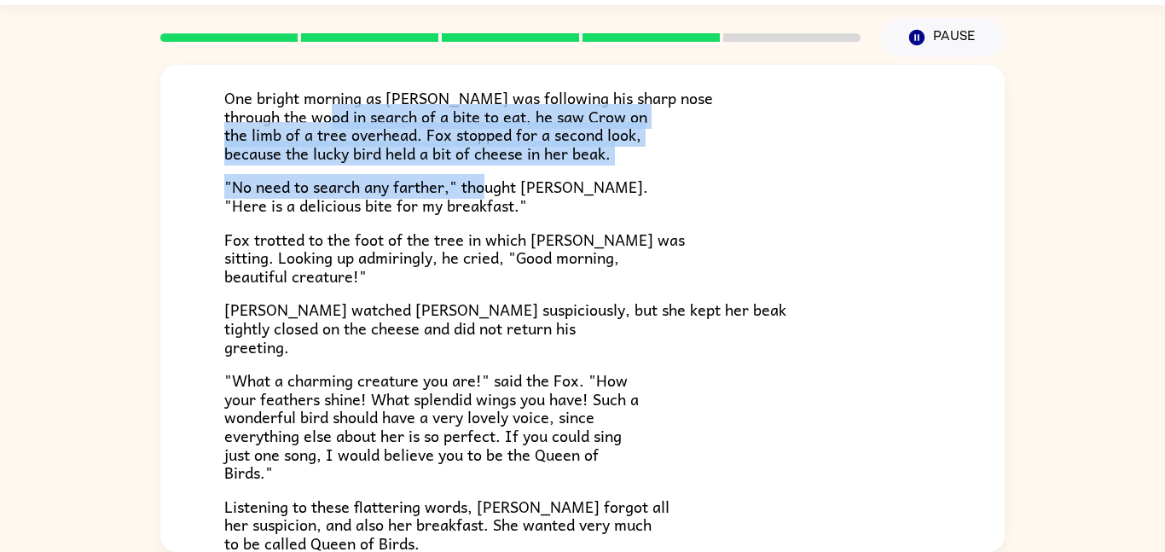
drag, startPoint x: 399, startPoint y: 119, endPoint x: 484, endPoint y: 180, distance: 103.9
click at [484, 180] on div "One bright morning as [PERSON_NAME] was following his sharp nose through the wo…" at bounding box center [582, 326] width 717 height 557
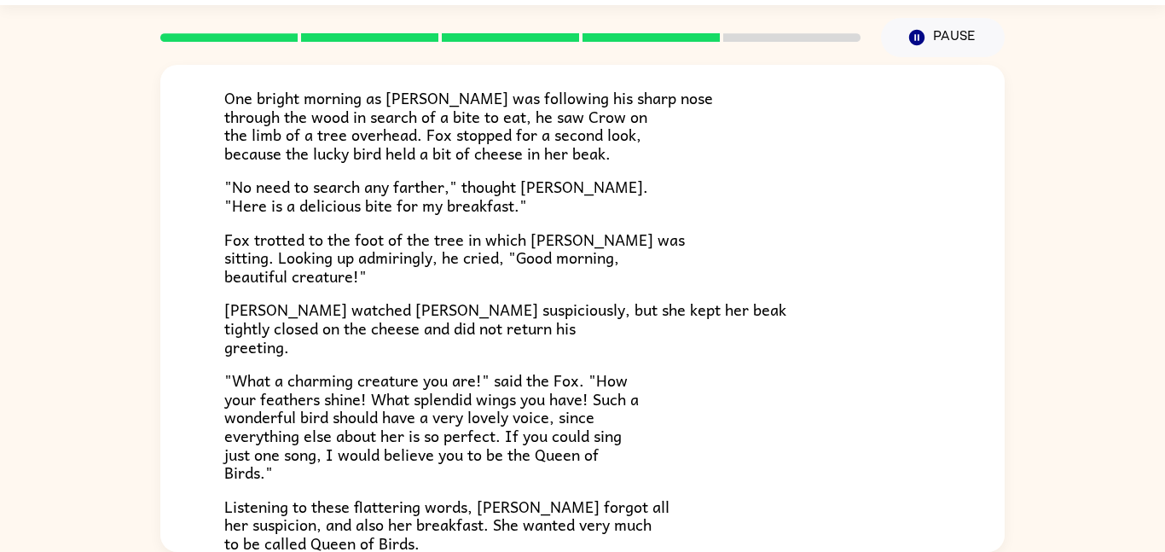
click at [650, 200] on p ""No need to search any farther," thought [PERSON_NAME]. "Here is a delicious bi…" at bounding box center [582, 195] width 717 height 37
drag, startPoint x: 543, startPoint y: 191, endPoint x: 577, endPoint y: 194, distance: 35.1
click at [577, 194] on p ""No need to search any farther," thought [PERSON_NAME]. "Here is a delicious bi…" at bounding box center [582, 195] width 717 height 37
click at [508, 170] on div "One bright morning as [PERSON_NAME] was following his sharp nose through the wo…" at bounding box center [582, 326] width 717 height 557
drag, startPoint x: 477, startPoint y: 152, endPoint x: 524, endPoint y: 156, distance: 47.1
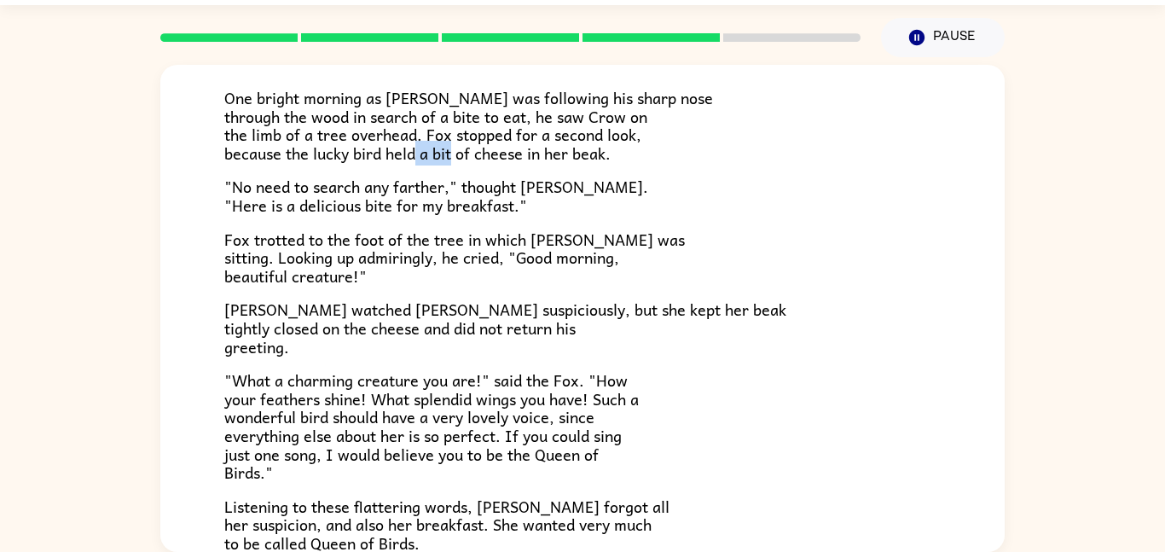
click at [524, 156] on span "One bright morning as [PERSON_NAME] was following his sharp nose through the wo…" at bounding box center [468, 125] width 489 height 80
drag, startPoint x: 542, startPoint y: 183, endPoint x: 799, endPoint y: 174, distance: 257.7
click at [799, 174] on div "One bright morning as [PERSON_NAME] was following his sharp nose through the wo…" at bounding box center [582, 326] width 717 height 557
click at [419, 170] on div "One bright morning as [PERSON_NAME] was following his sharp nose through the wo…" at bounding box center [582, 326] width 717 height 557
drag, startPoint x: 476, startPoint y: 154, endPoint x: 523, endPoint y: 158, distance: 47.1
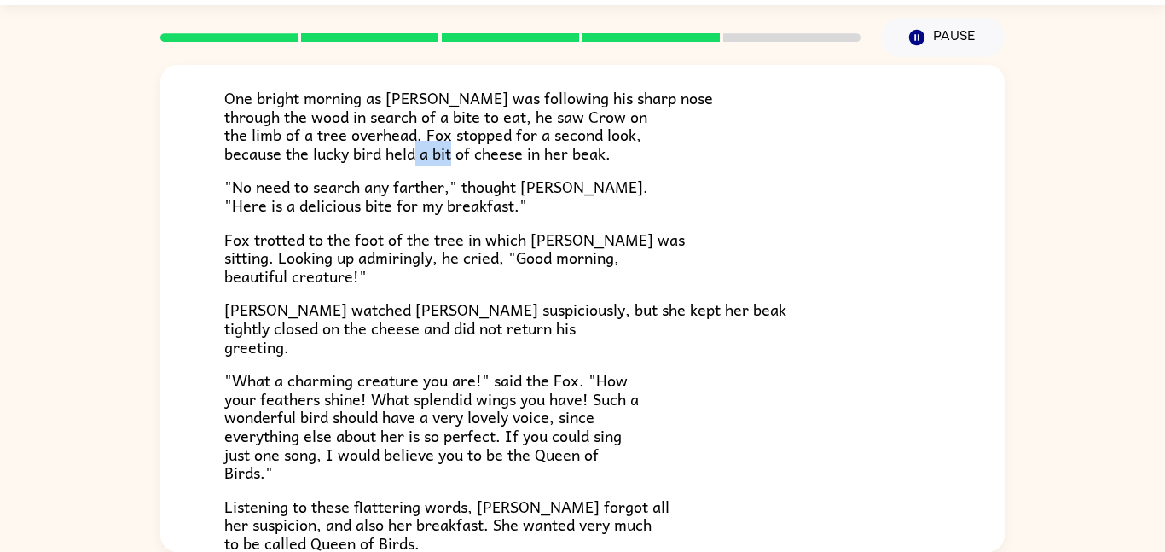
click at [523, 158] on span "One bright morning as [PERSON_NAME] was following his sharp nose through the wo…" at bounding box center [468, 125] width 489 height 80
drag, startPoint x: 499, startPoint y: 182, endPoint x: 513, endPoint y: 183, distance: 13.8
click at [513, 183] on span ""No need to search any farther," thought [PERSON_NAME]. "Here is a delicious bi…" at bounding box center [436, 196] width 424 height 44
click at [500, 171] on div "One bright morning as [PERSON_NAME] was following his sharp nose through the wo…" at bounding box center [582, 326] width 717 height 557
drag, startPoint x: 479, startPoint y: 159, endPoint x: 526, endPoint y: 158, distance: 47.8
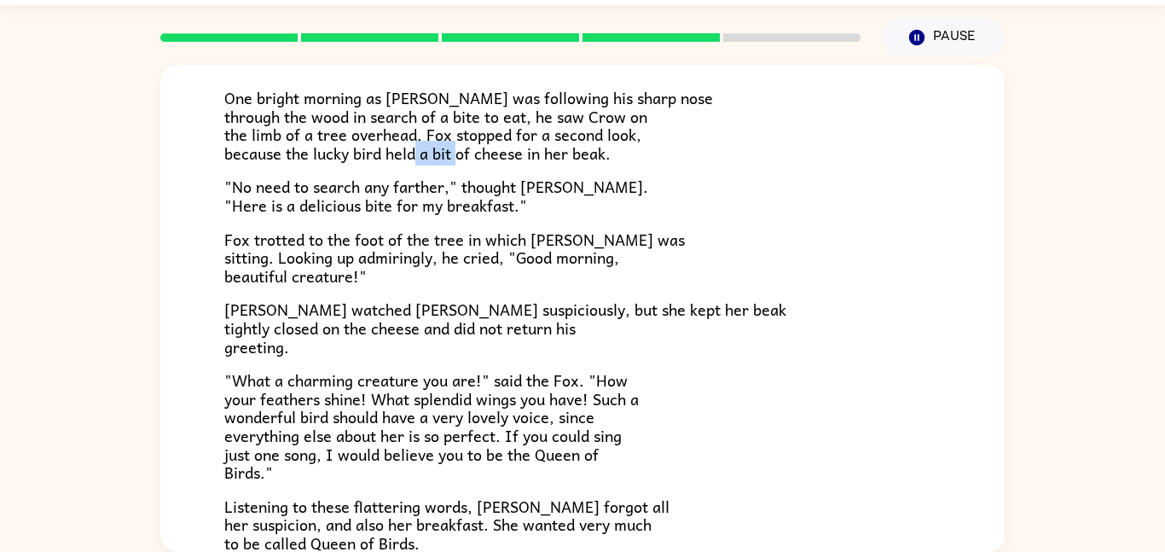
click at [526, 158] on span "One bright morning as [PERSON_NAME] was following his sharp nose through the wo…" at bounding box center [468, 125] width 489 height 80
click at [524, 174] on span ""No need to search any farther," thought [PERSON_NAME]. "Here is a delicious bi…" at bounding box center [436, 196] width 424 height 44
drag, startPoint x: 473, startPoint y: 160, endPoint x: 527, endPoint y: 155, distance: 54.0
click at [527, 155] on span "One bright morning as [PERSON_NAME] was following his sharp nose through the wo…" at bounding box center [468, 125] width 489 height 80
drag, startPoint x: 501, startPoint y: 171, endPoint x: 509, endPoint y: 171, distance: 8.6
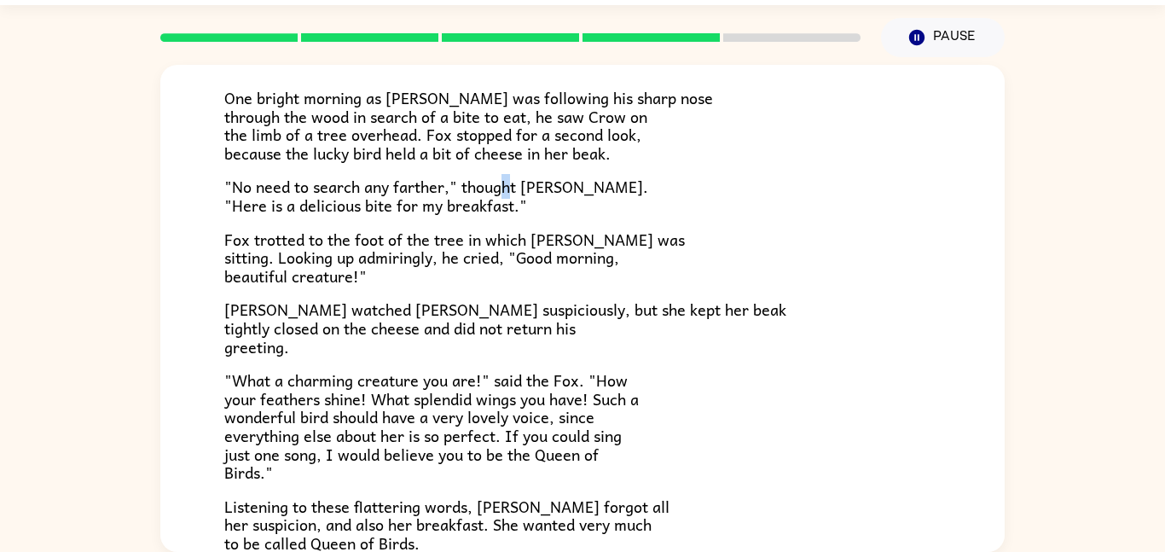
click at [509, 171] on div "One bright morning as [PERSON_NAME] was following his sharp nose through the wo…" at bounding box center [582, 326] width 717 height 557
click at [499, 163] on span "One bright morning as [PERSON_NAME] was following his sharp nose through the wo…" at bounding box center [468, 125] width 489 height 80
drag, startPoint x: 478, startPoint y: 155, endPoint x: 524, endPoint y: 154, distance: 46.1
click at [524, 154] on span "One bright morning as [PERSON_NAME] was following his sharp nose through the wo…" at bounding box center [468, 125] width 489 height 80
drag, startPoint x: 548, startPoint y: 168, endPoint x: 559, endPoint y: 168, distance: 10.2
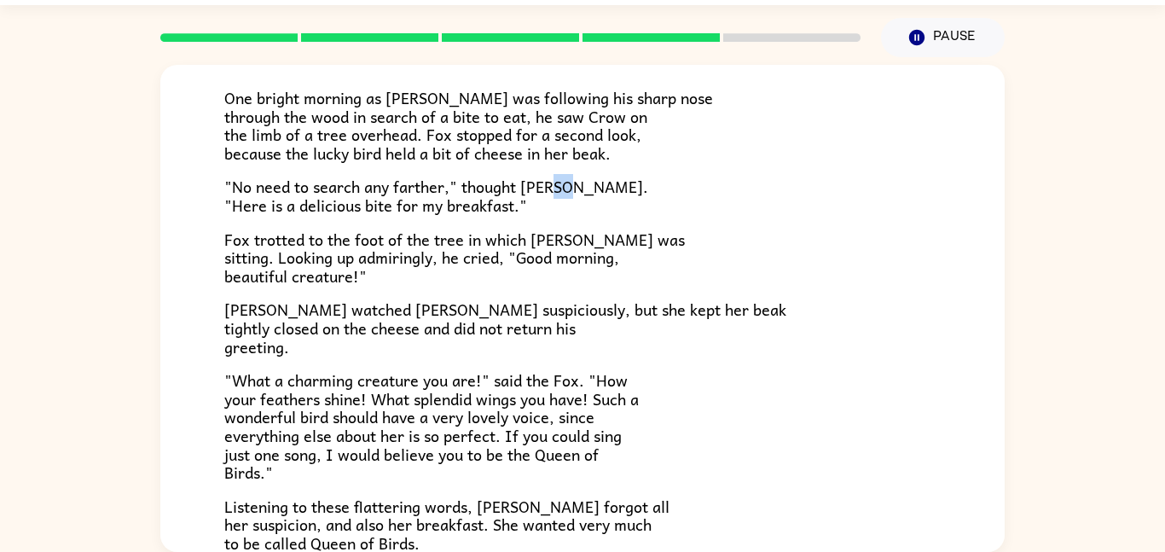
click at [559, 168] on div "One bright morning as [PERSON_NAME] was following his sharp nose through the wo…" at bounding box center [582, 326] width 717 height 557
click at [685, 200] on p ""No need to search any farther," thought [PERSON_NAME]. "Here is a delicious bi…" at bounding box center [582, 195] width 717 height 37
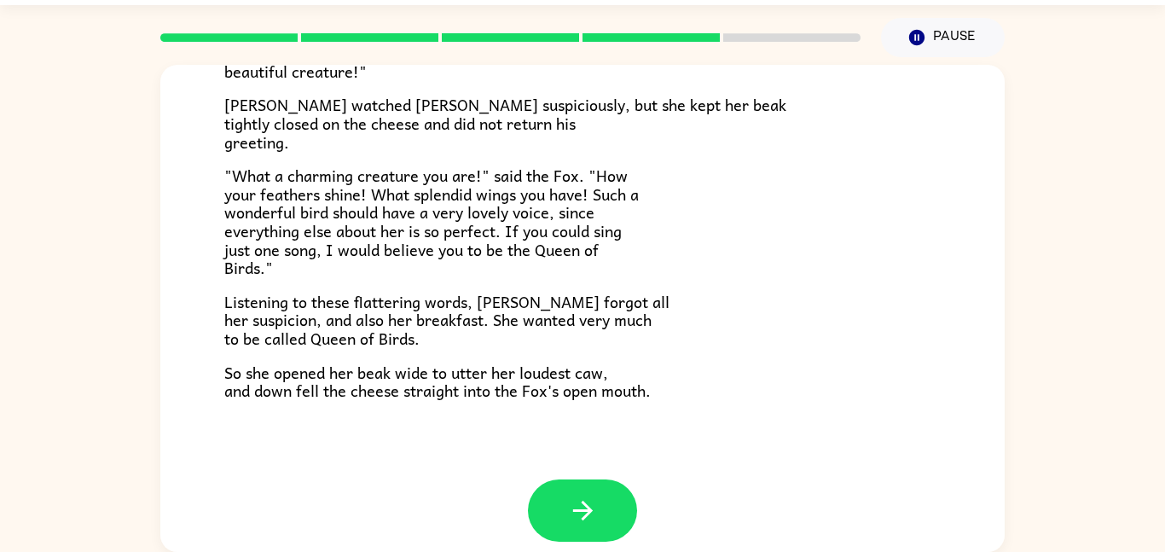
scroll to position [335, 0]
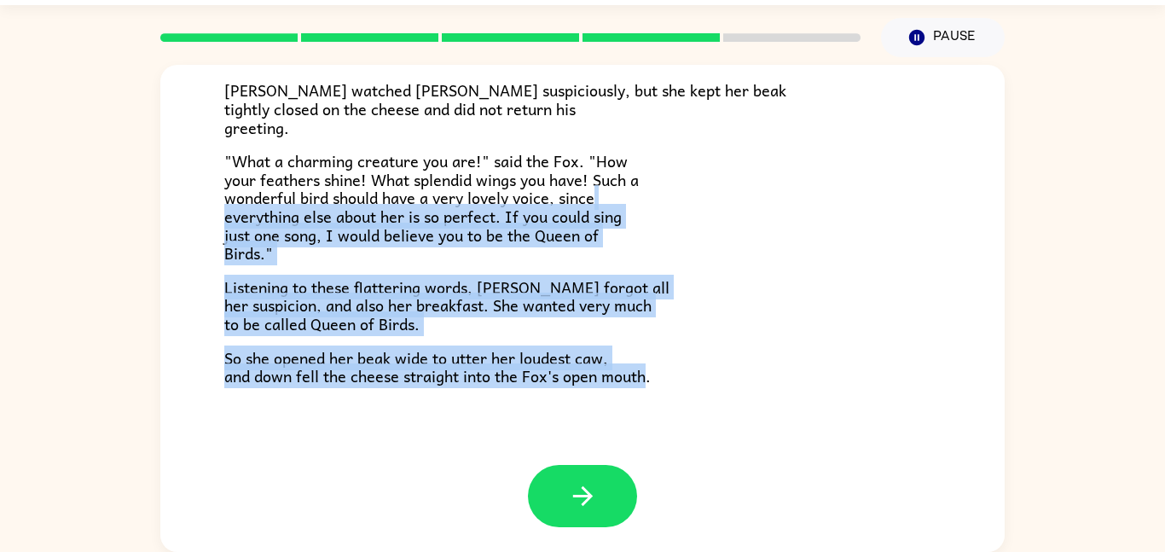
drag, startPoint x: 681, startPoint y: 199, endPoint x: 650, endPoint y: 433, distance: 236.6
click at [650, 433] on div "The Fox and the Crow One bright morning as [PERSON_NAME] was following his shar…" at bounding box center [582, 97] width 844 height 734
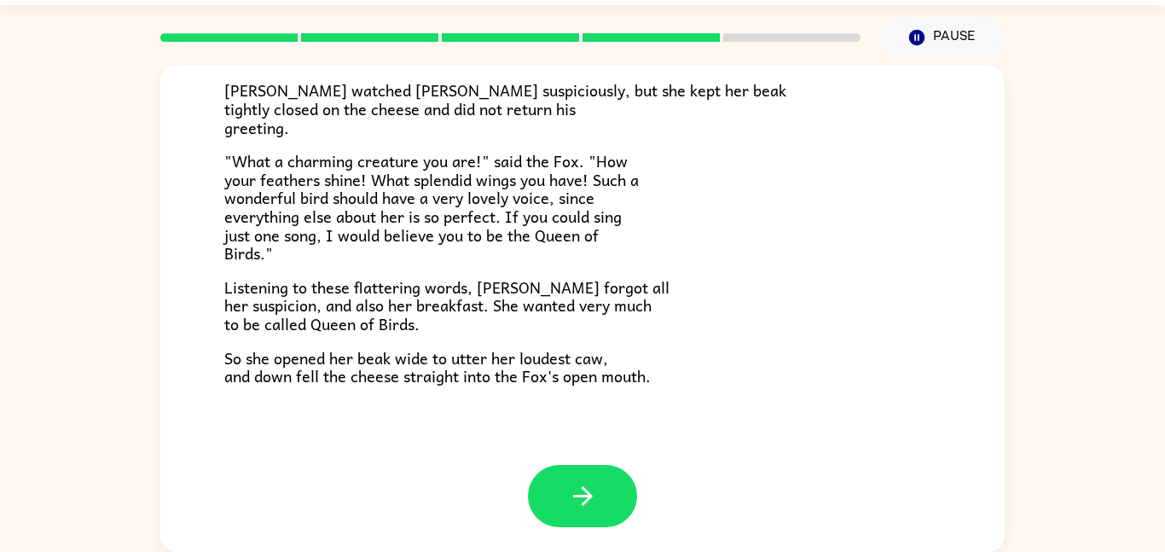
click at [652, 433] on div "The Fox and the Crow One bright morning as [PERSON_NAME] was following his shar…" at bounding box center [582, 97] width 844 height 734
click at [572, 477] on button "button" at bounding box center [582, 496] width 109 height 62
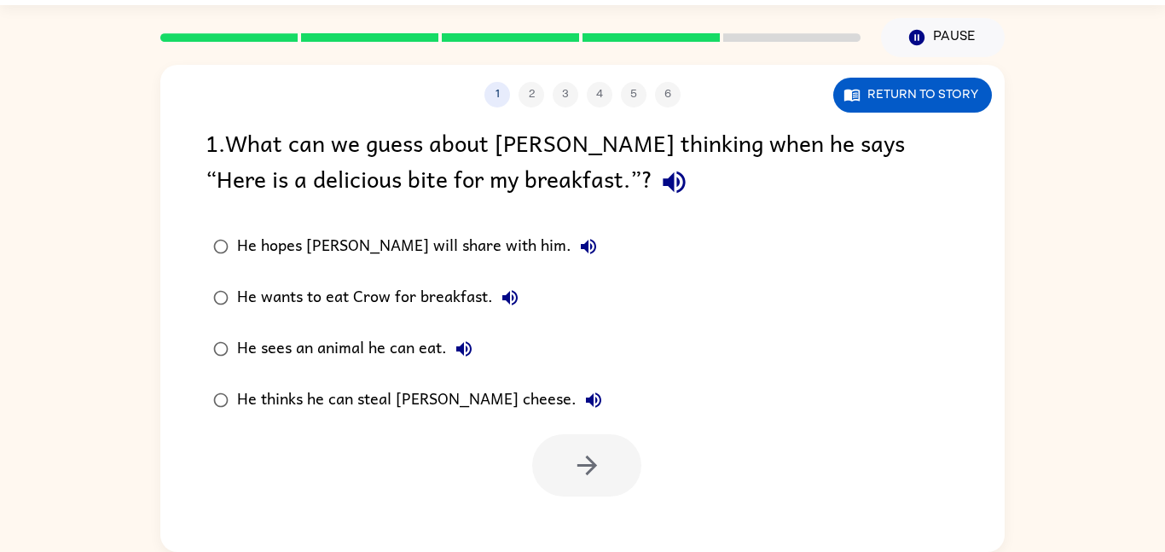
scroll to position [0, 0]
click at [538, 459] on button "button" at bounding box center [586, 465] width 109 height 62
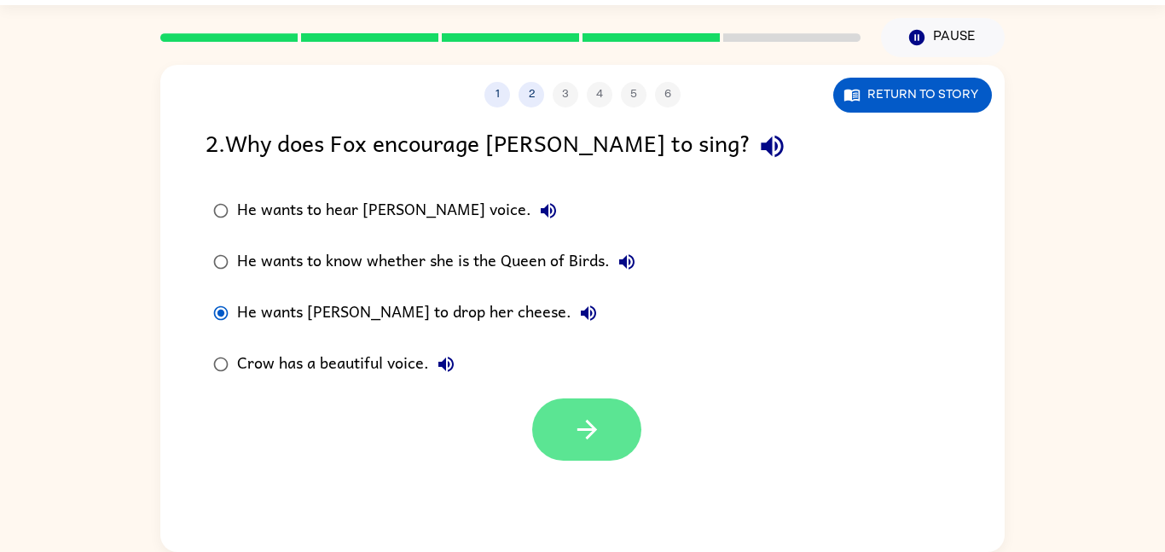
click at [548, 415] on button "button" at bounding box center [586, 429] width 109 height 62
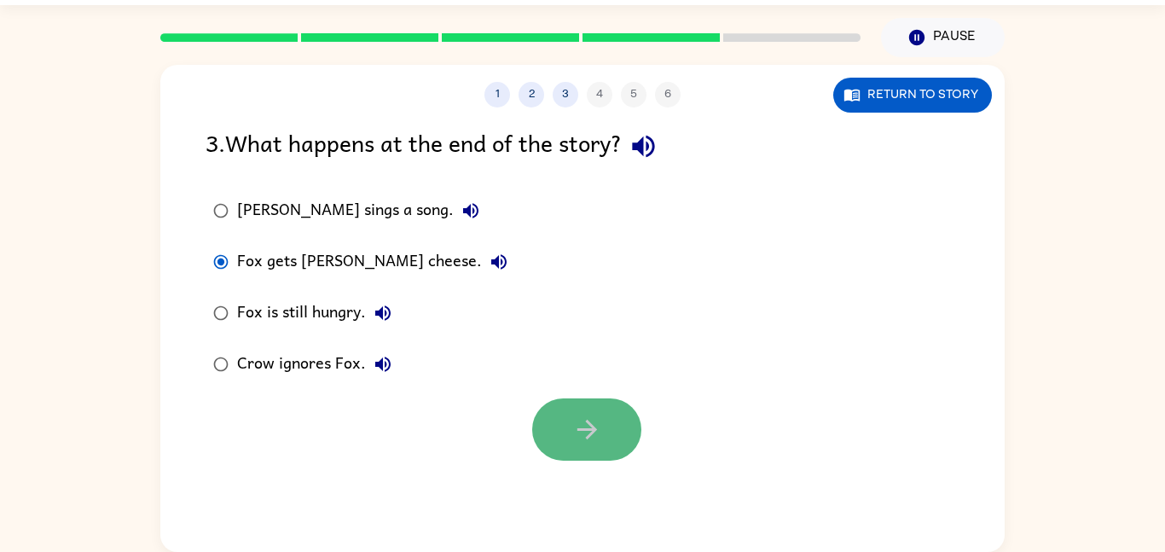
click at [549, 427] on button "button" at bounding box center [586, 429] width 109 height 62
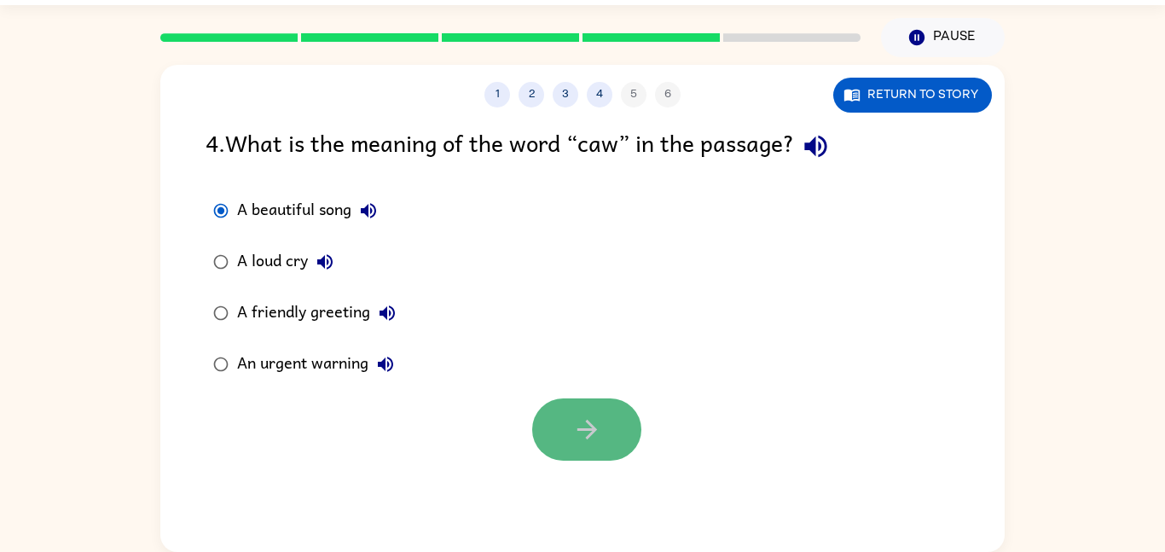
click at [589, 419] on icon "button" at bounding box center [587, 430] width 30 height 30
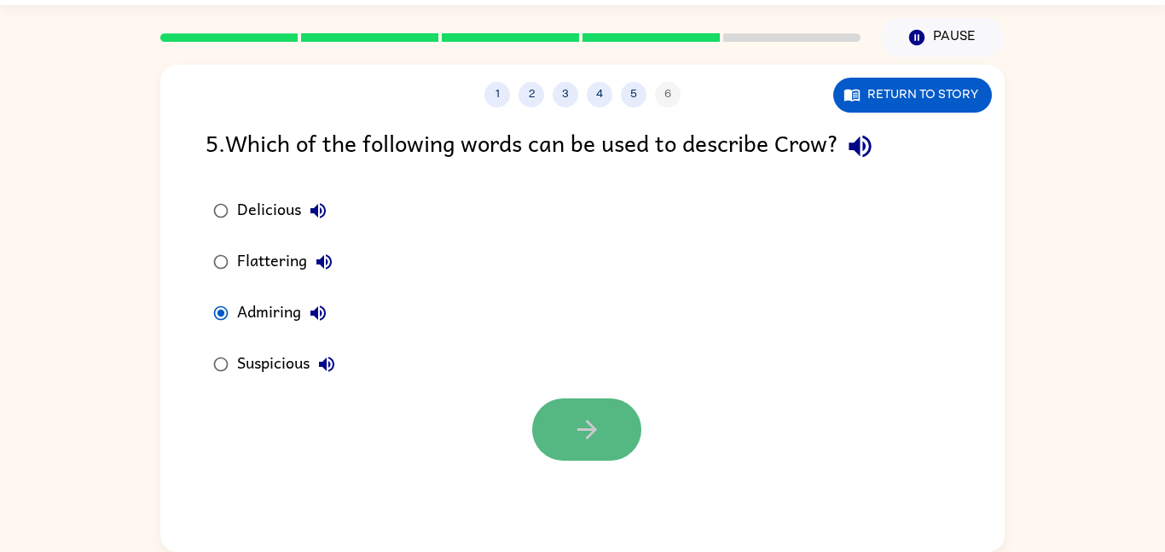
click at [585, 447] on button "button" at bounding box center [586, 429] width 109 height 62
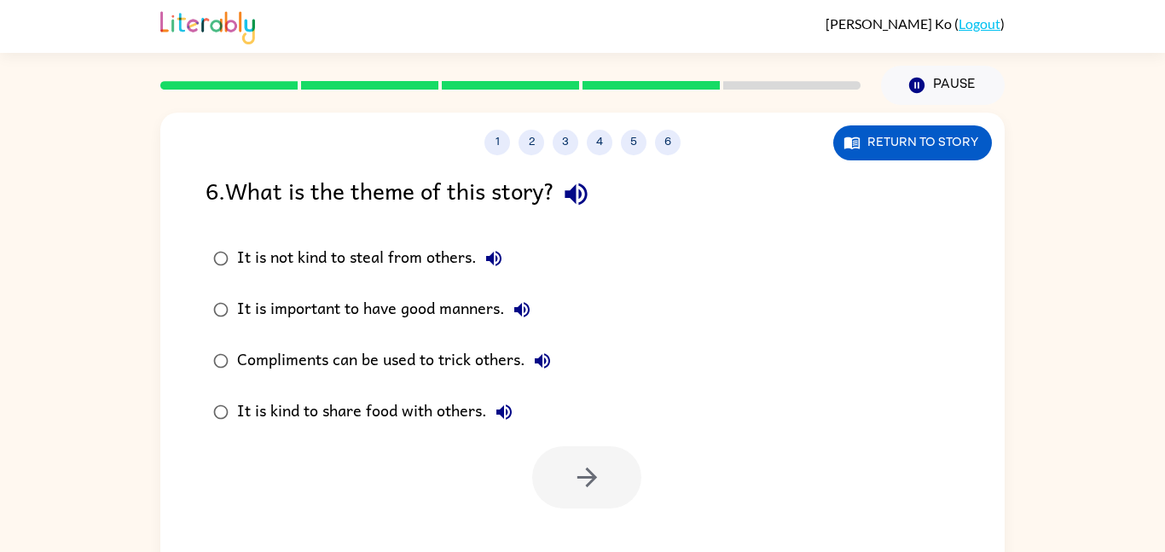
scroll to position [48, 0]
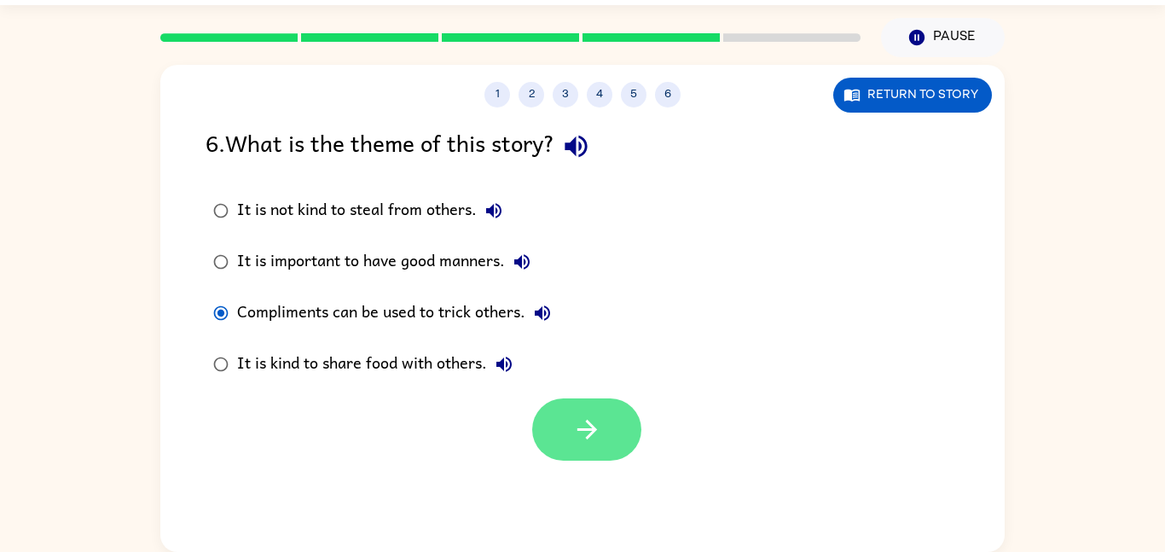
click at [584, 428] on icon "button" at bounding box center [587, 430] width 20 height 20
